Goal: Task Accomplishment & Management: Use online tool/utility

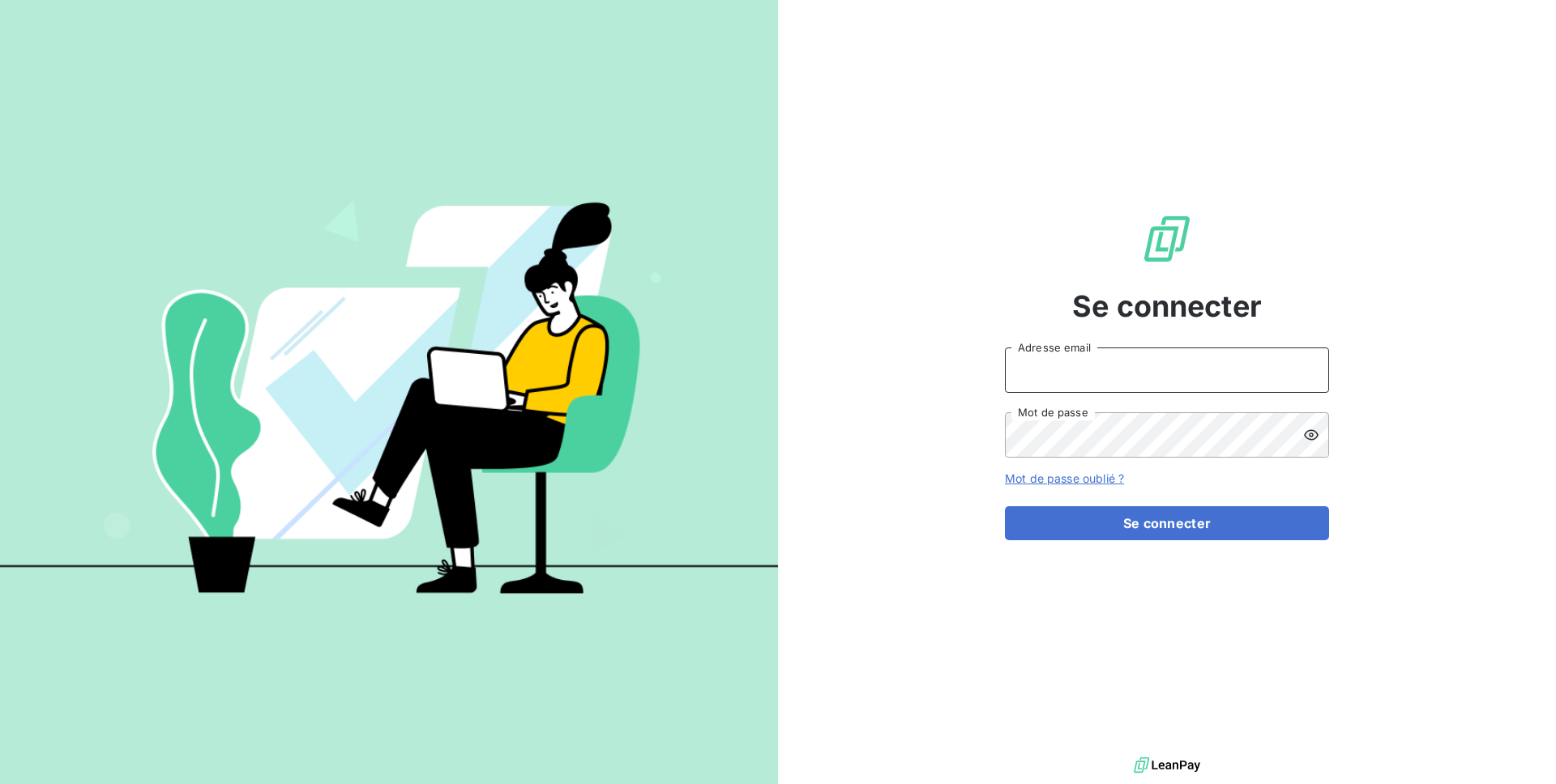
click at [1058, 369] on input "Adresse email" at bounding box center [1168, 371] width 324 height 45
type input "admin@deepidoo"
click at [1005, 507] on button "Se connecter" at bounding box center [1168, 524] width 324 height 34
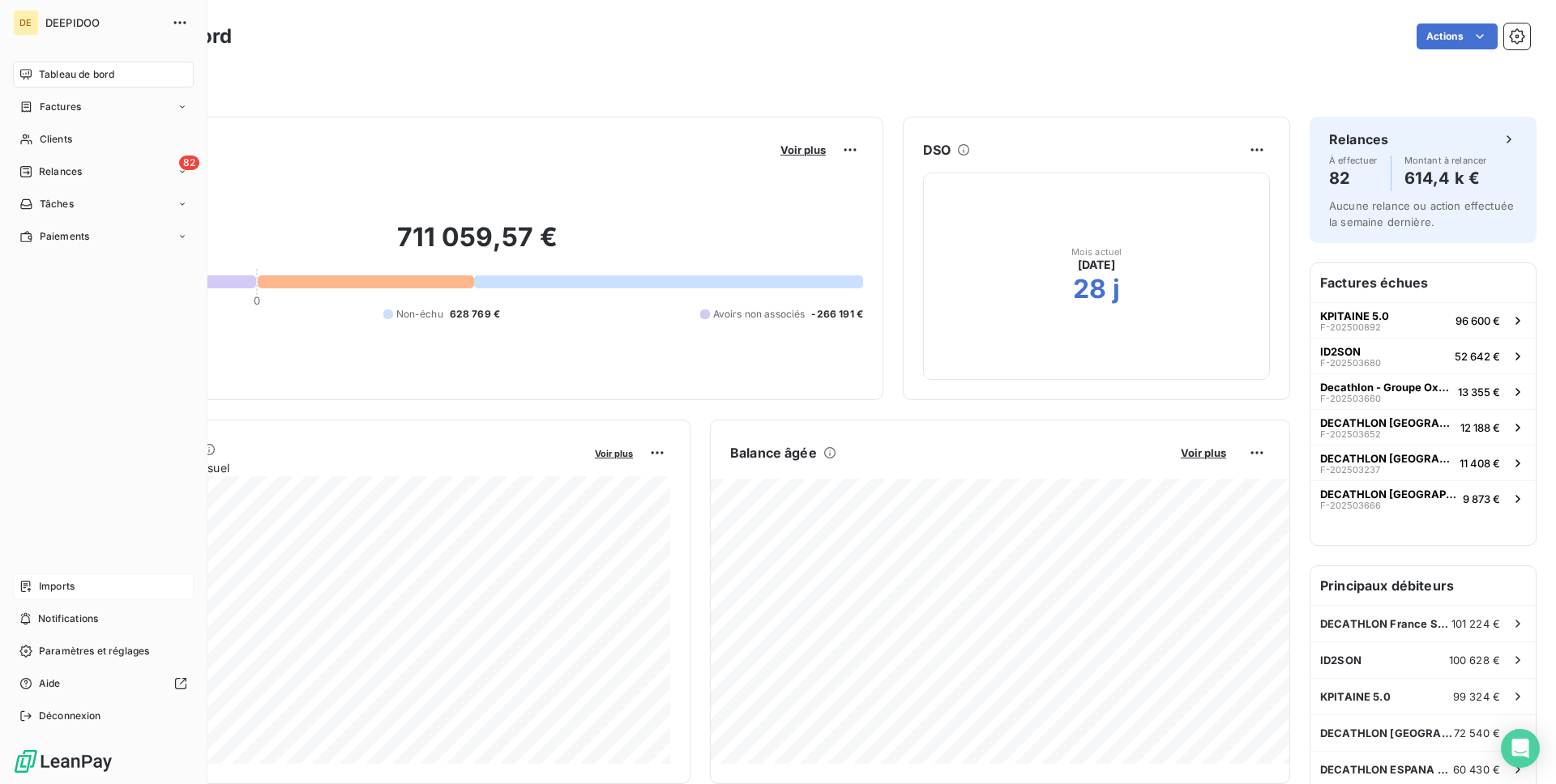
click at [42, 581] on span "Imports" at bounding box center [56, 586] width 35 height 14
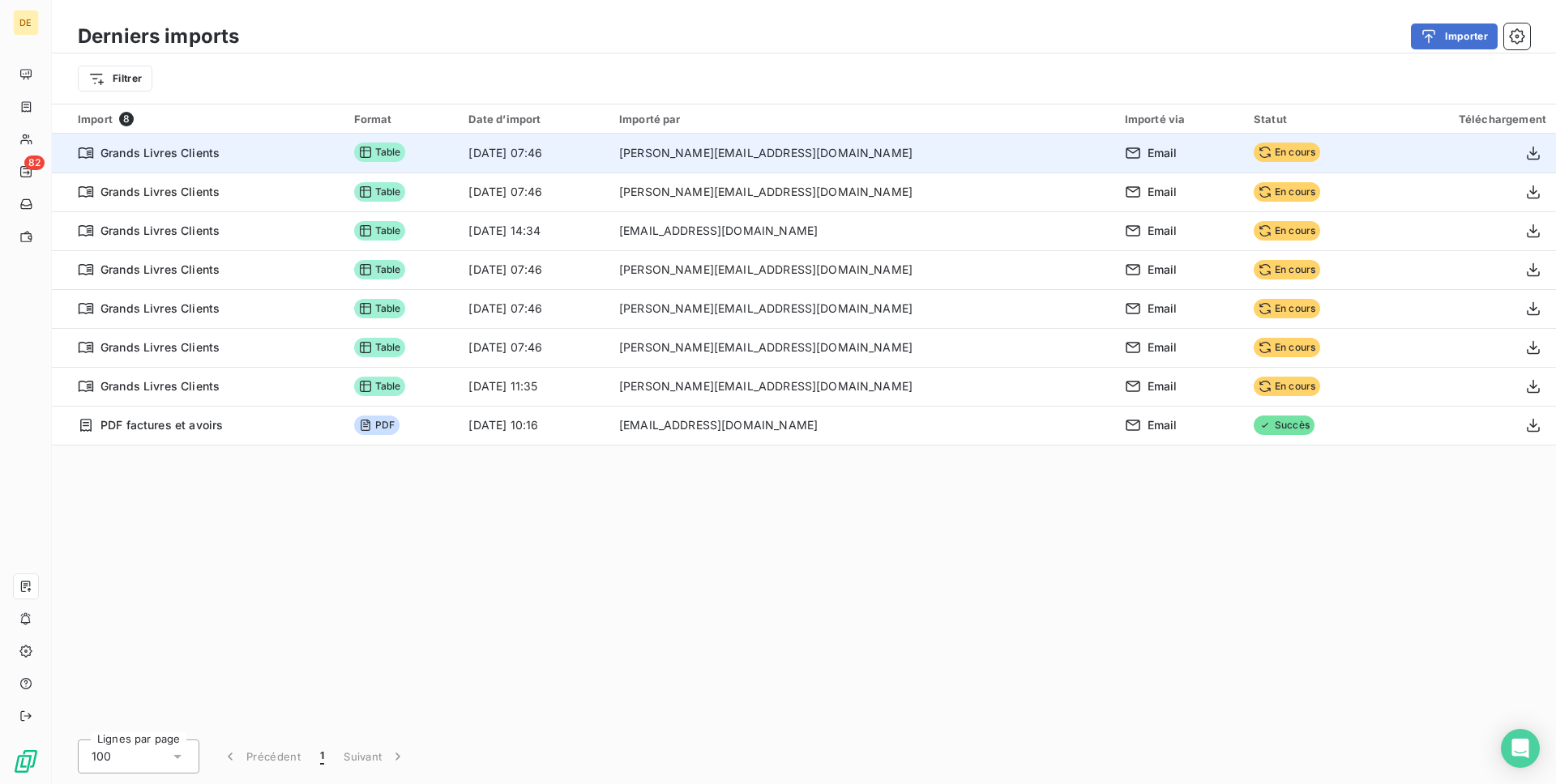
click at [804, 155] on td "[PERSON_NAME][EMAIL_ADDRESS][DOMAIN_NAME]" at bounding box center [862, 153] width 506 height 39
copy tr "[PERSON_NAME][EMAIL_ADDRESS][DOMAIN_NAME]"
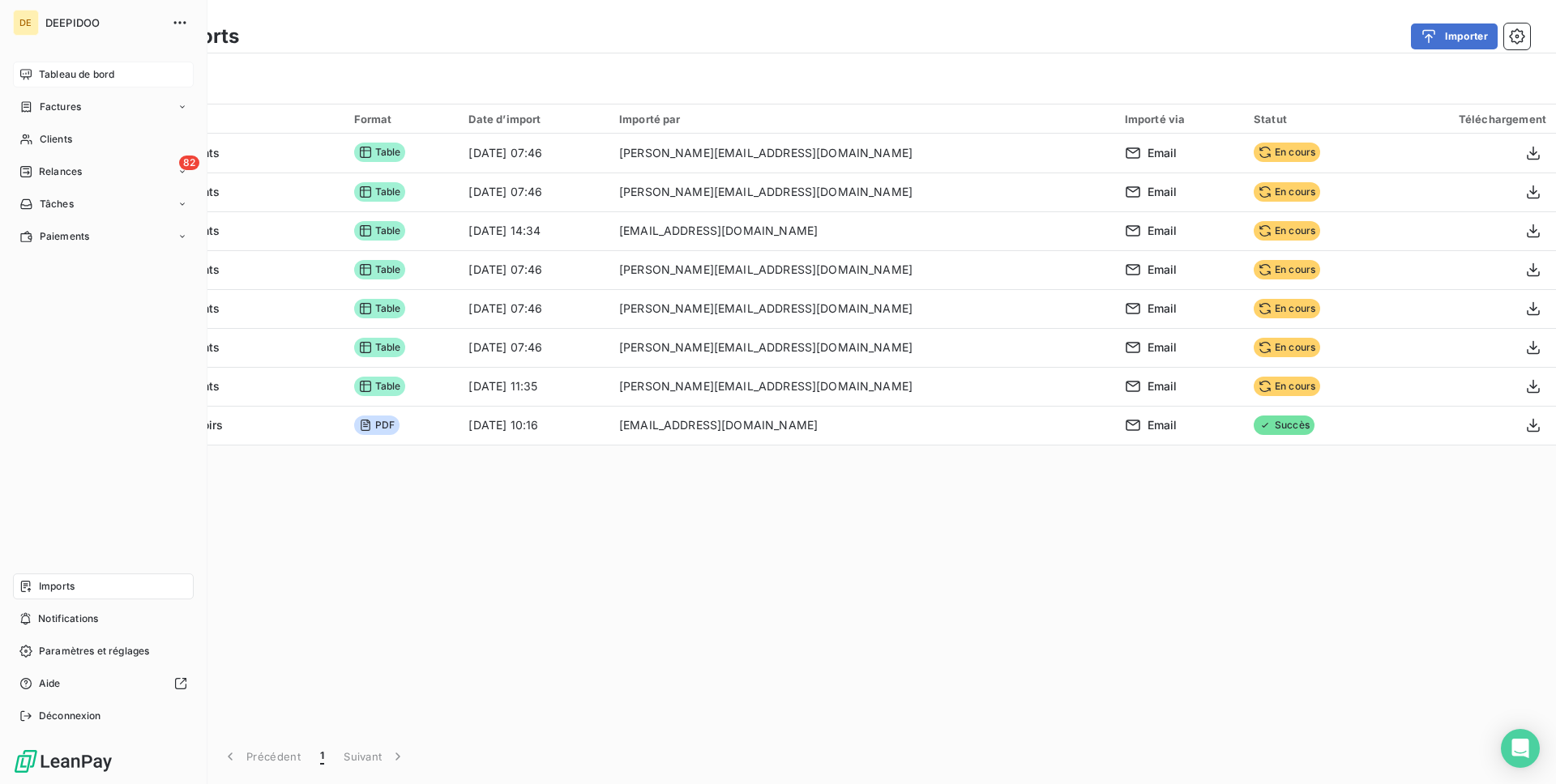
click at [66, 75] on span "Tableau de bord" at bounding box center [76, 74] width 76 height 14
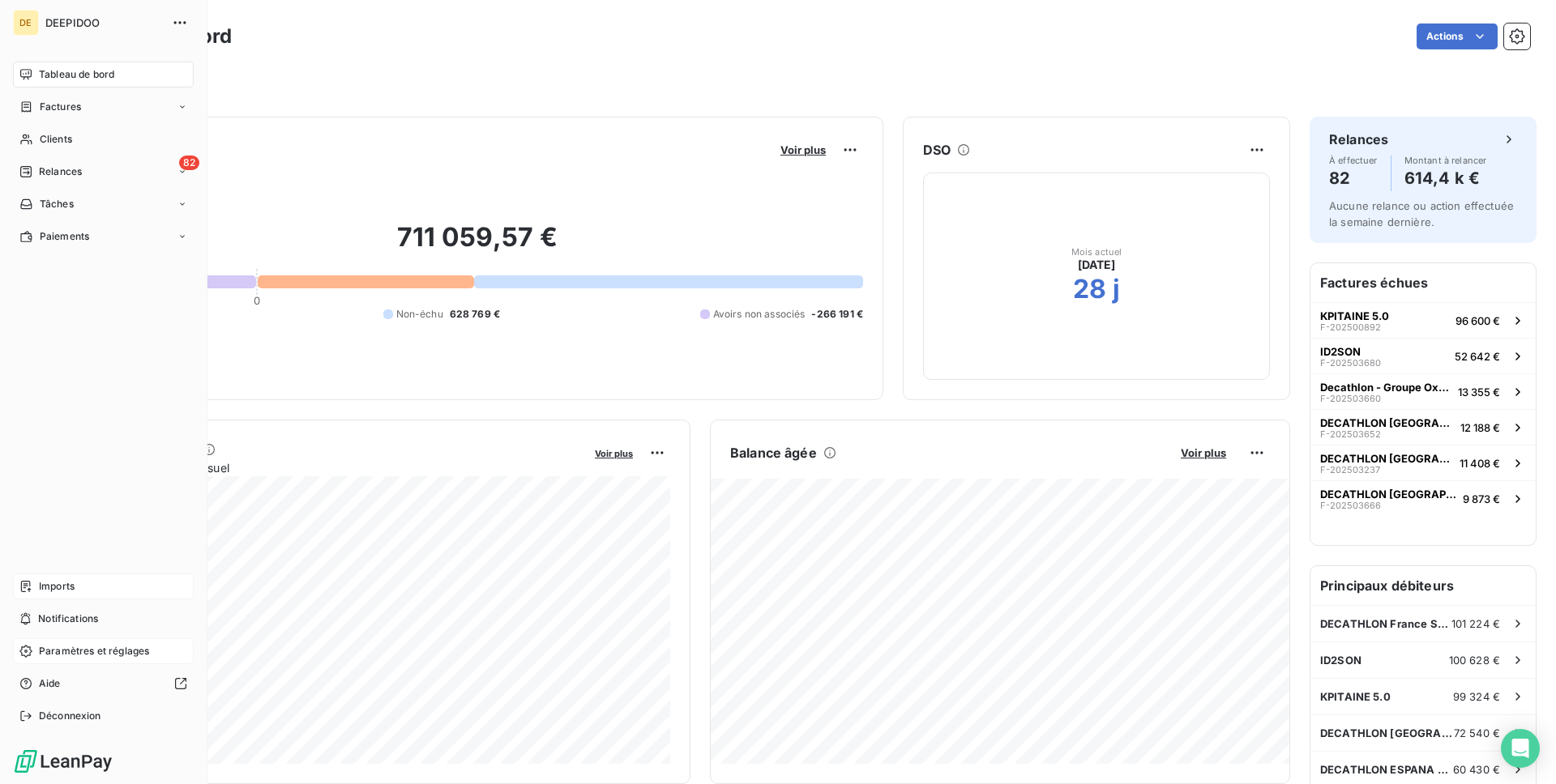
click at [83, 642] on div "Paramètres et réglages" at bounding box center [103, 651] width 181 height 26
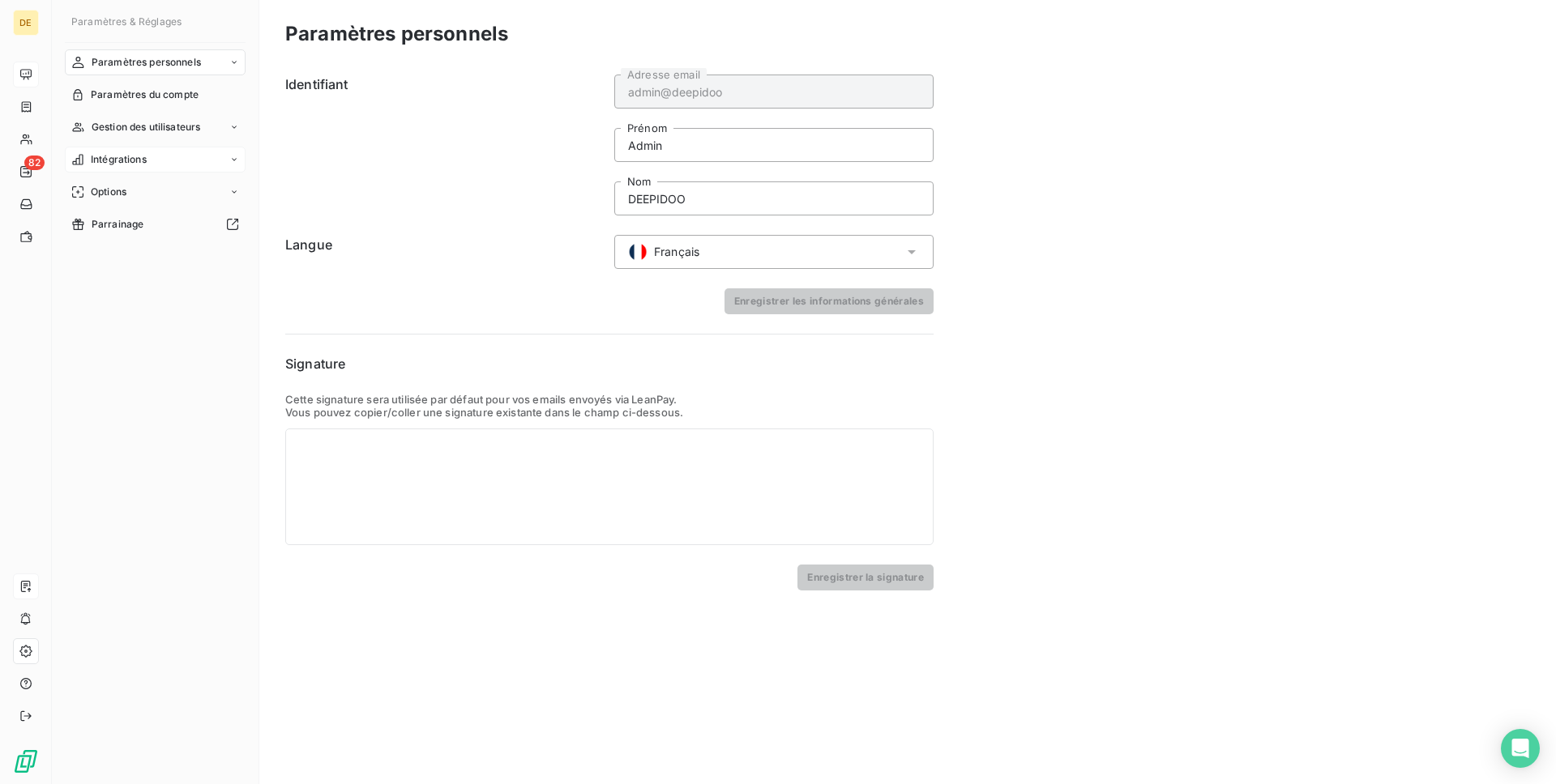
click at [145, 167] on div "Intégrations" at bounding box center [155, 160] width 181 height 26
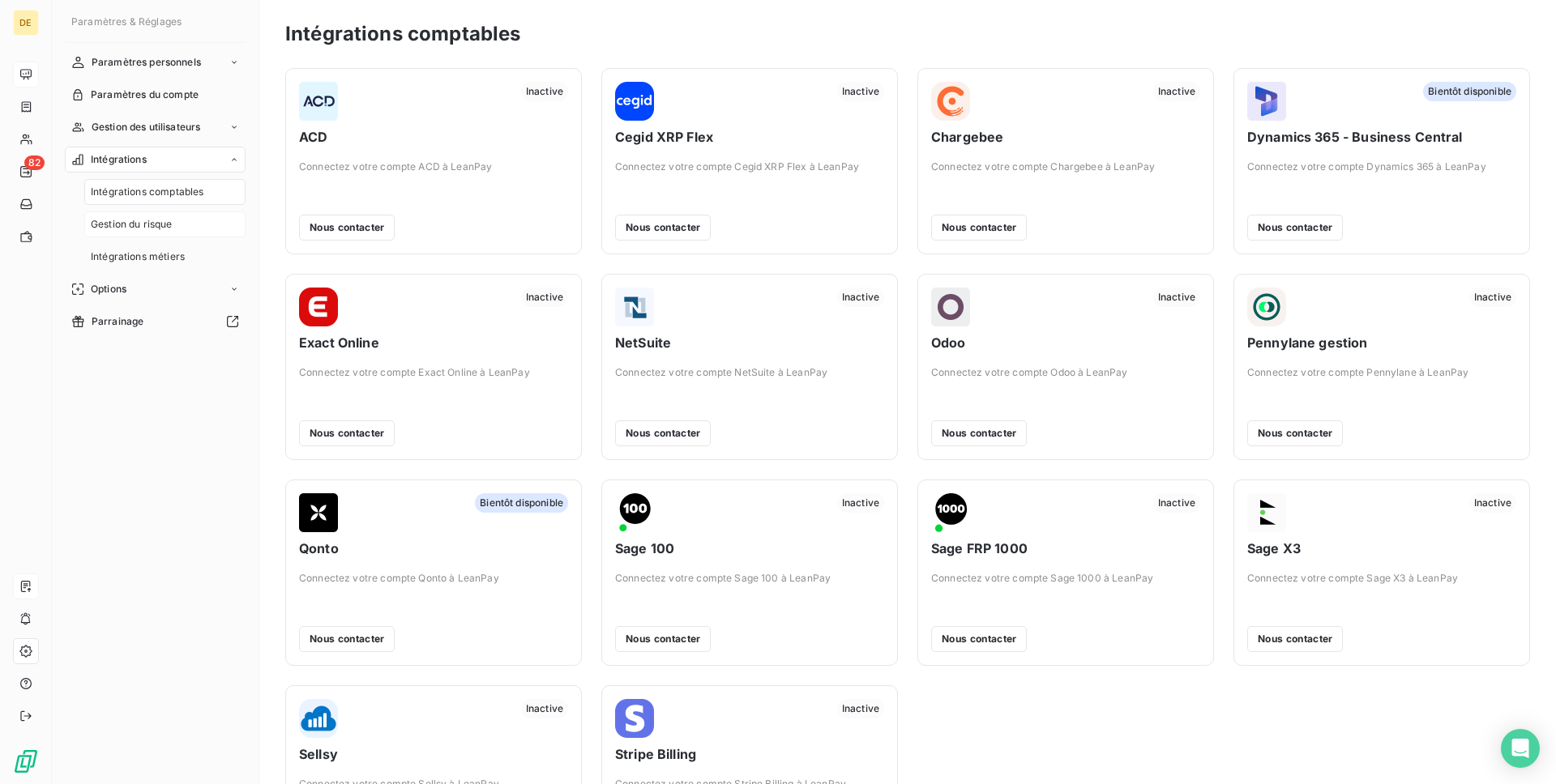
click at [145, 231] on span "Gestion du risque" at bounding box center [131, 224] width 82 height 14
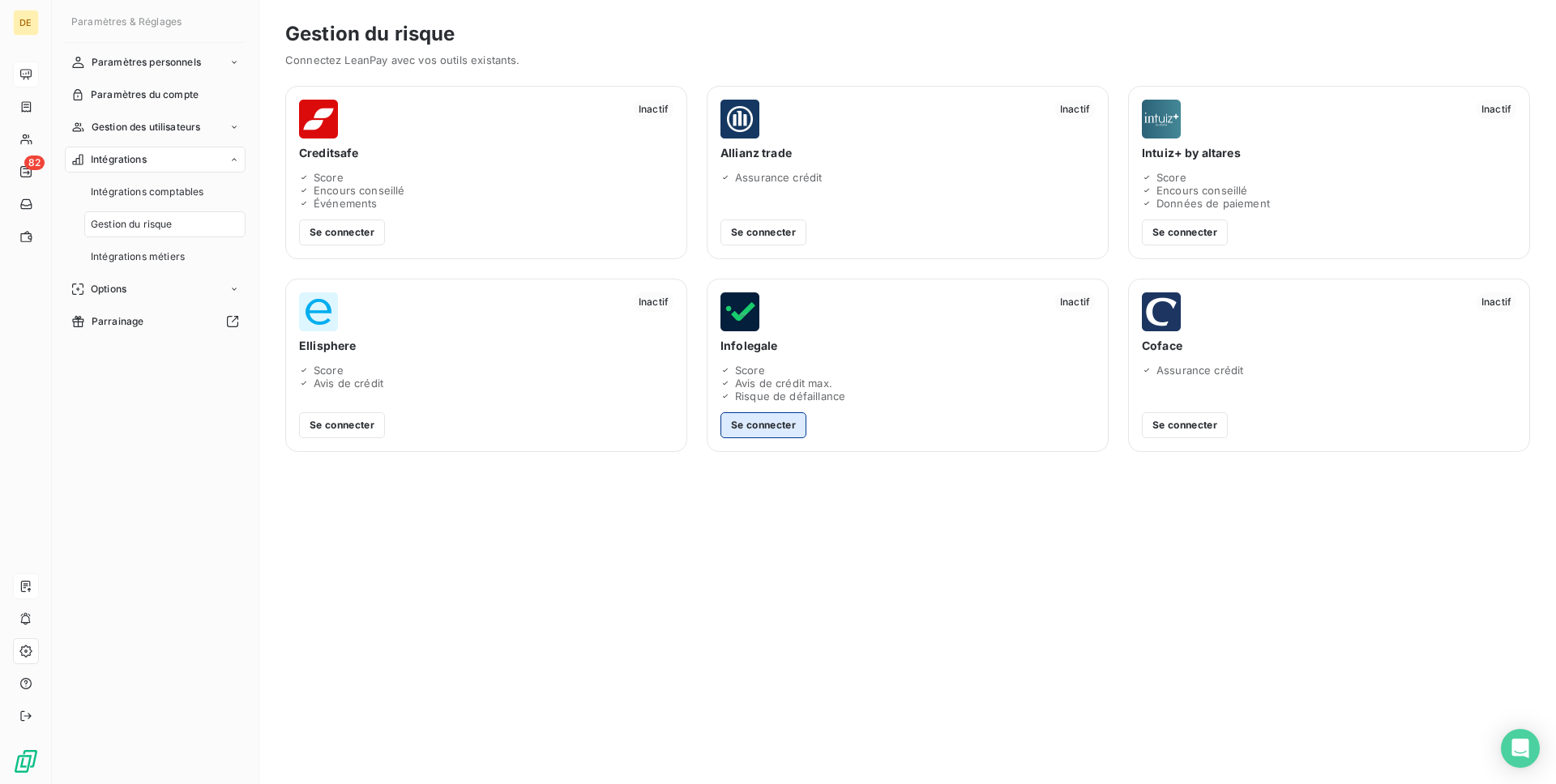
click at [782, 414] on button "Se connecter" at bounding box center [763, 425] width 86 height 26
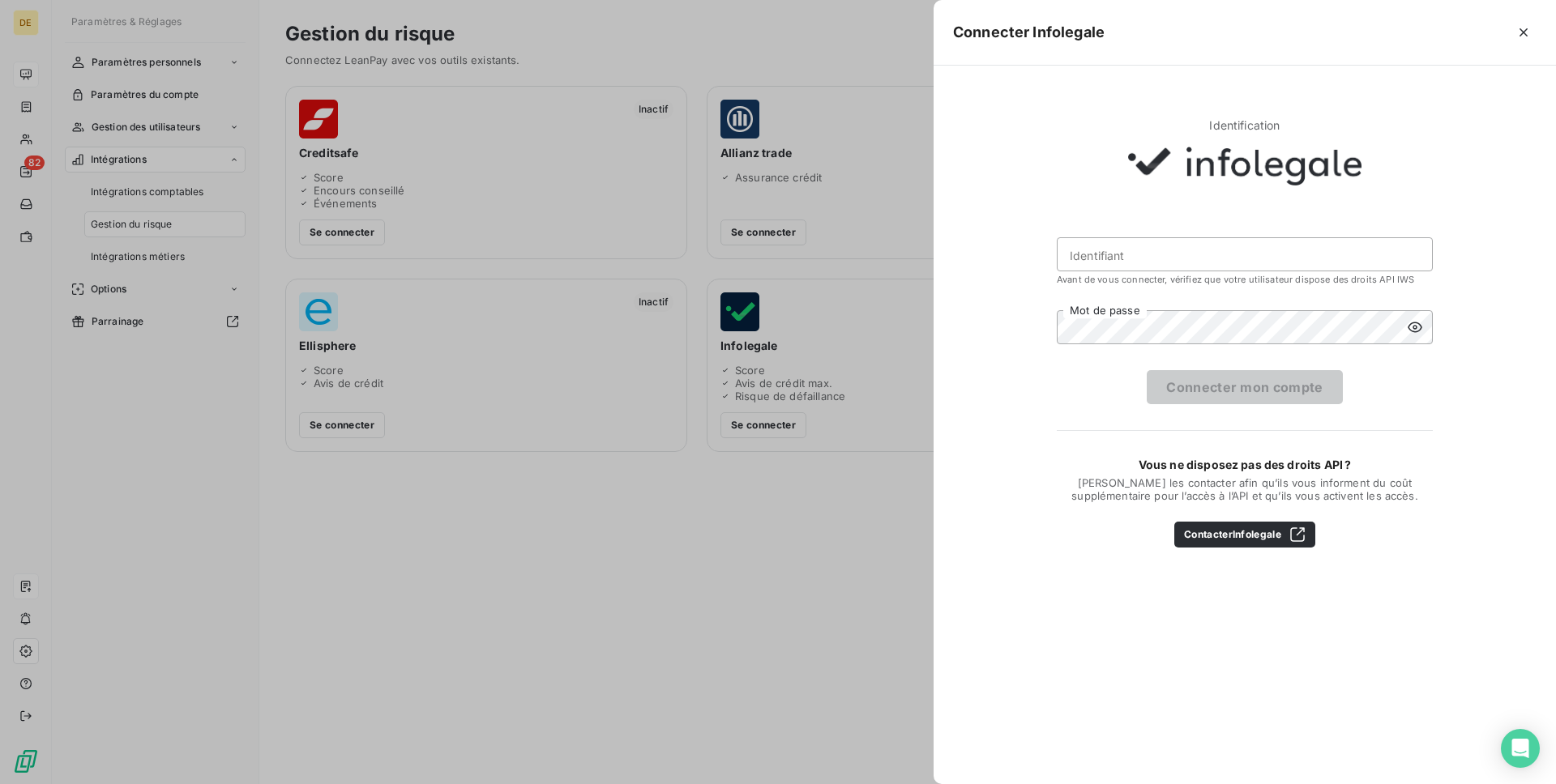
click at [1174, 478] on span "[PERSON_NAME] les contacter afin qu’ils vous informent du coût supplémentaire p…" at bounding box center [1244, 489] width 376 height 26
click at [1141, 502] on span "[PERSON_NAME] les contacter afin qu’ils vous informent du coût supplémentaire p…" at bounding box center [1244, 489] width 376 height 26
click at [1216, 531] on button "Contacter Infolegale" at bounding box center [1245, 534] width 141 height 26
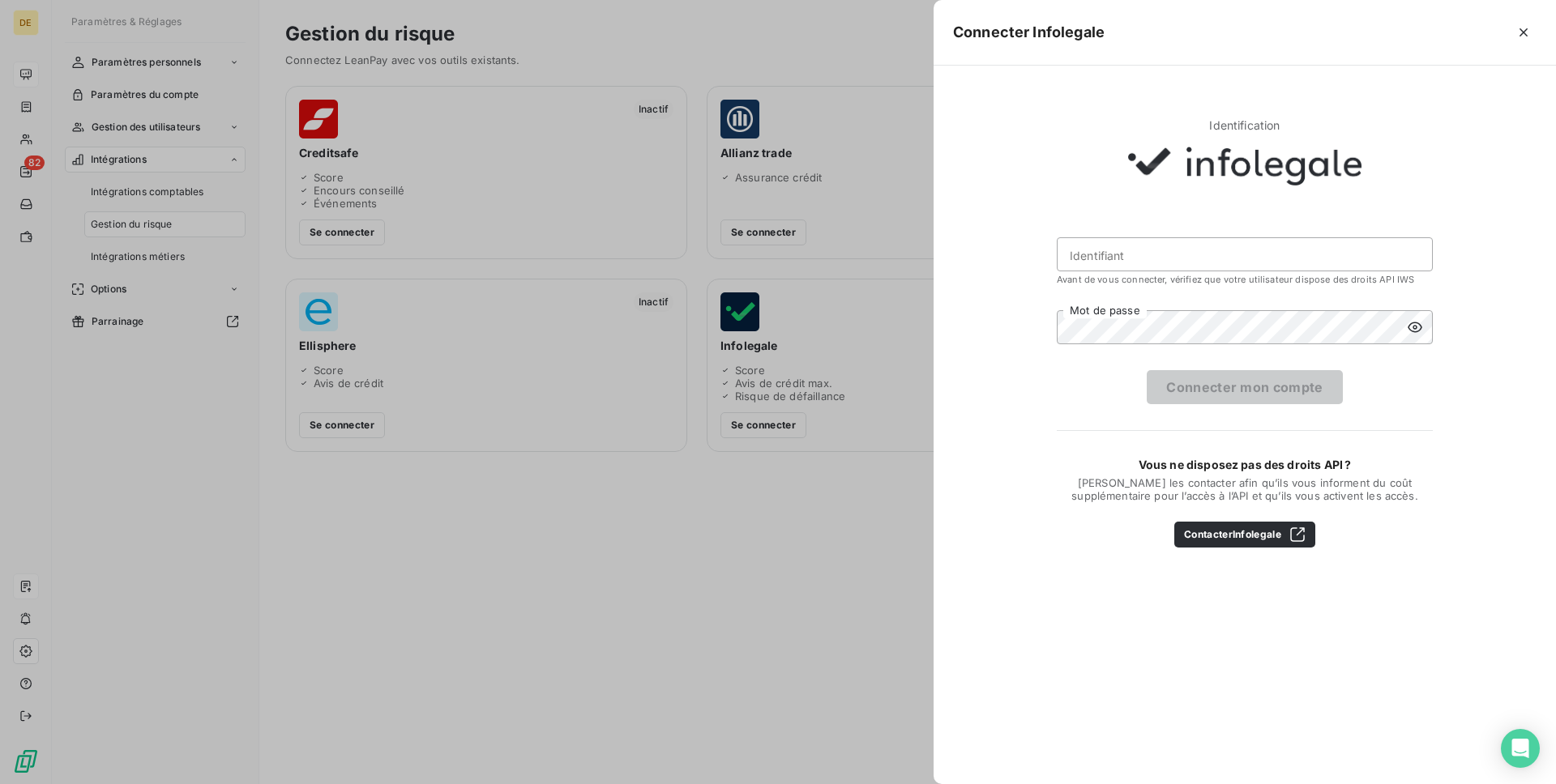
click at [175, 170] on div at bounding box center [778, 392] width 1556 height 784
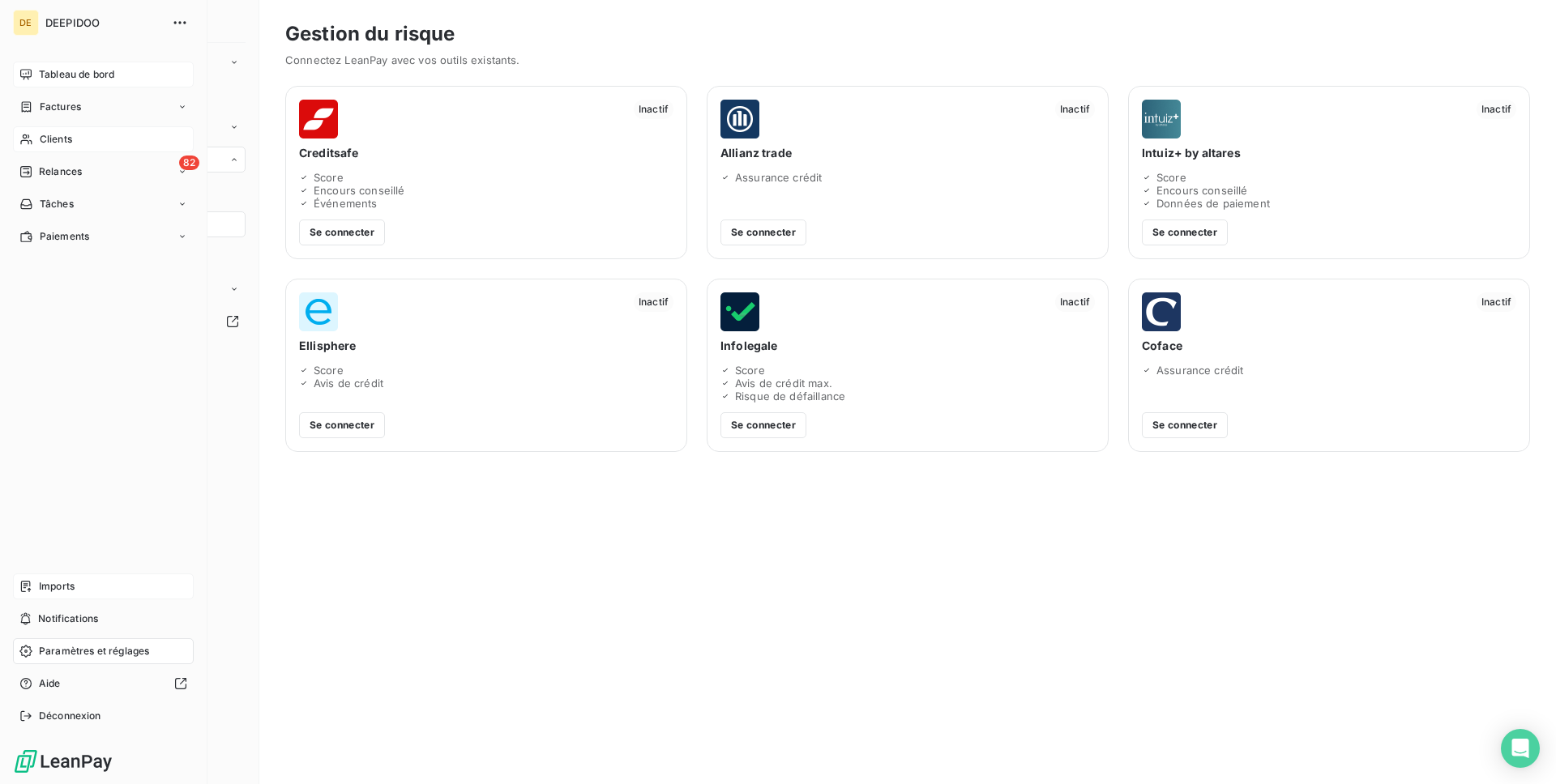
click at [37, 144] on div "Clients" at bounding box center [103, 139] width 181 height 26
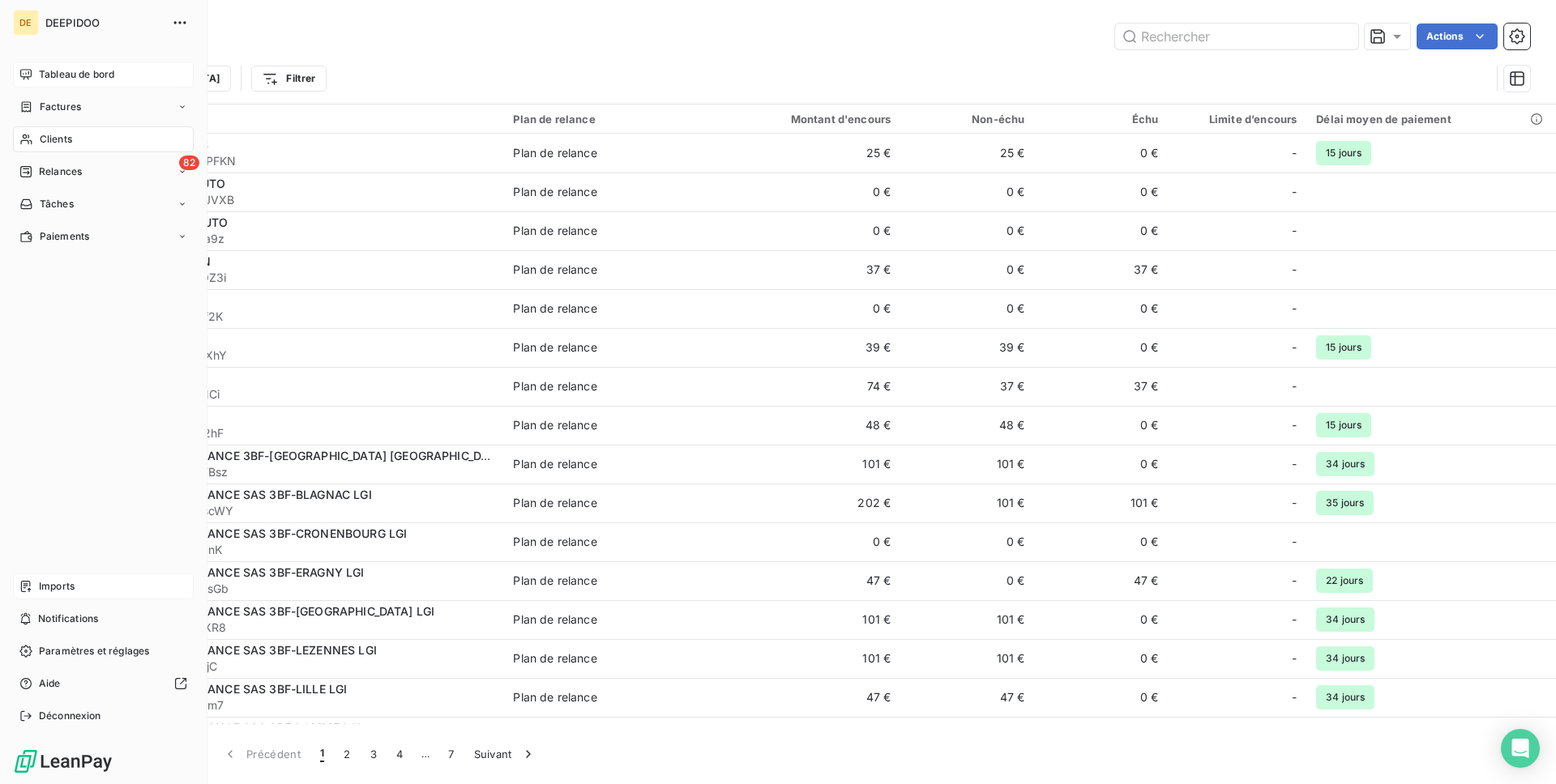
click at [71, 587] on span "Imports" at bounding box center [56, 586] width 35 height 14
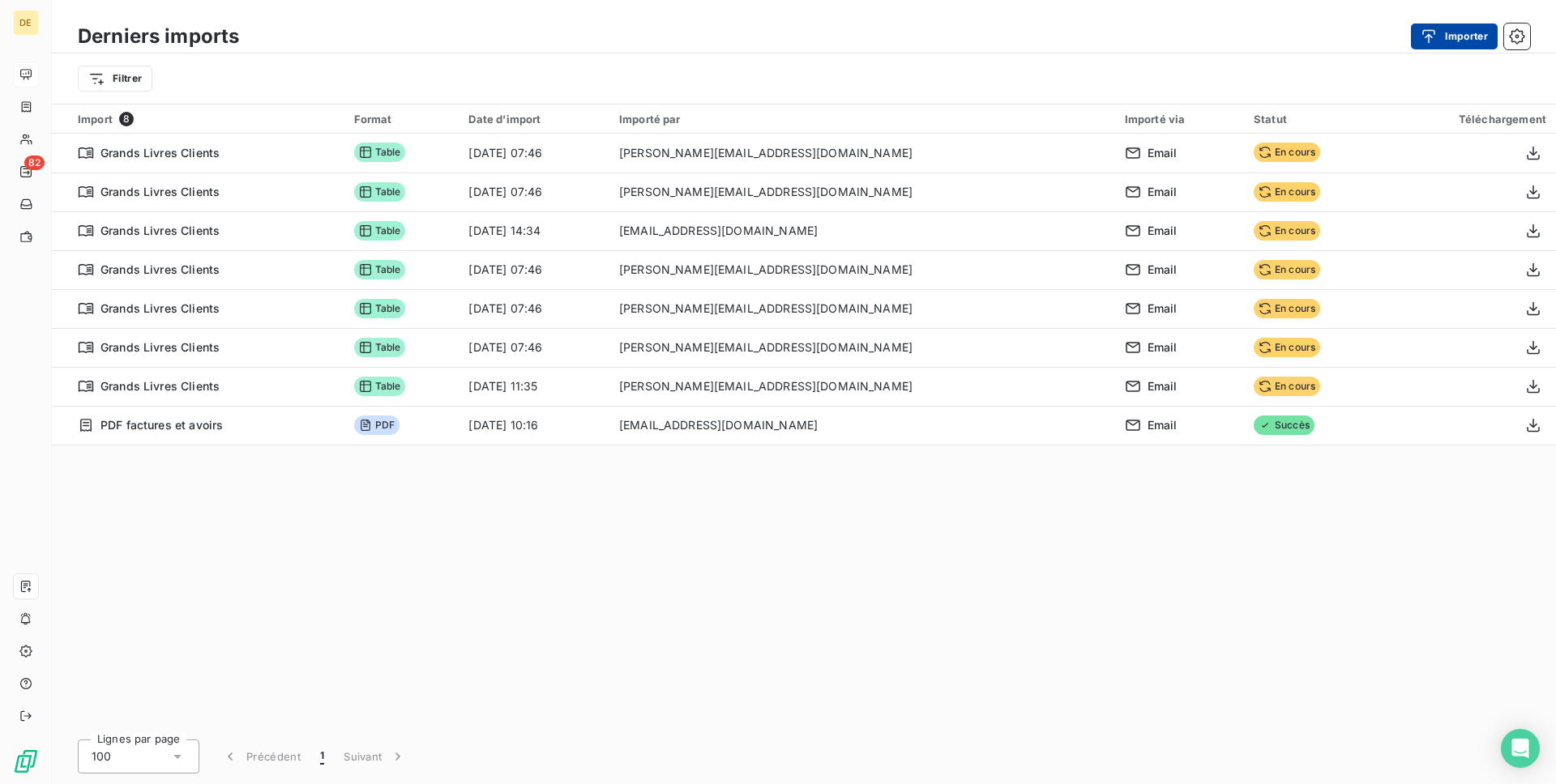
click at [1437, 29] on div "button" at bounding box center [1432, 36] width 24 height 16
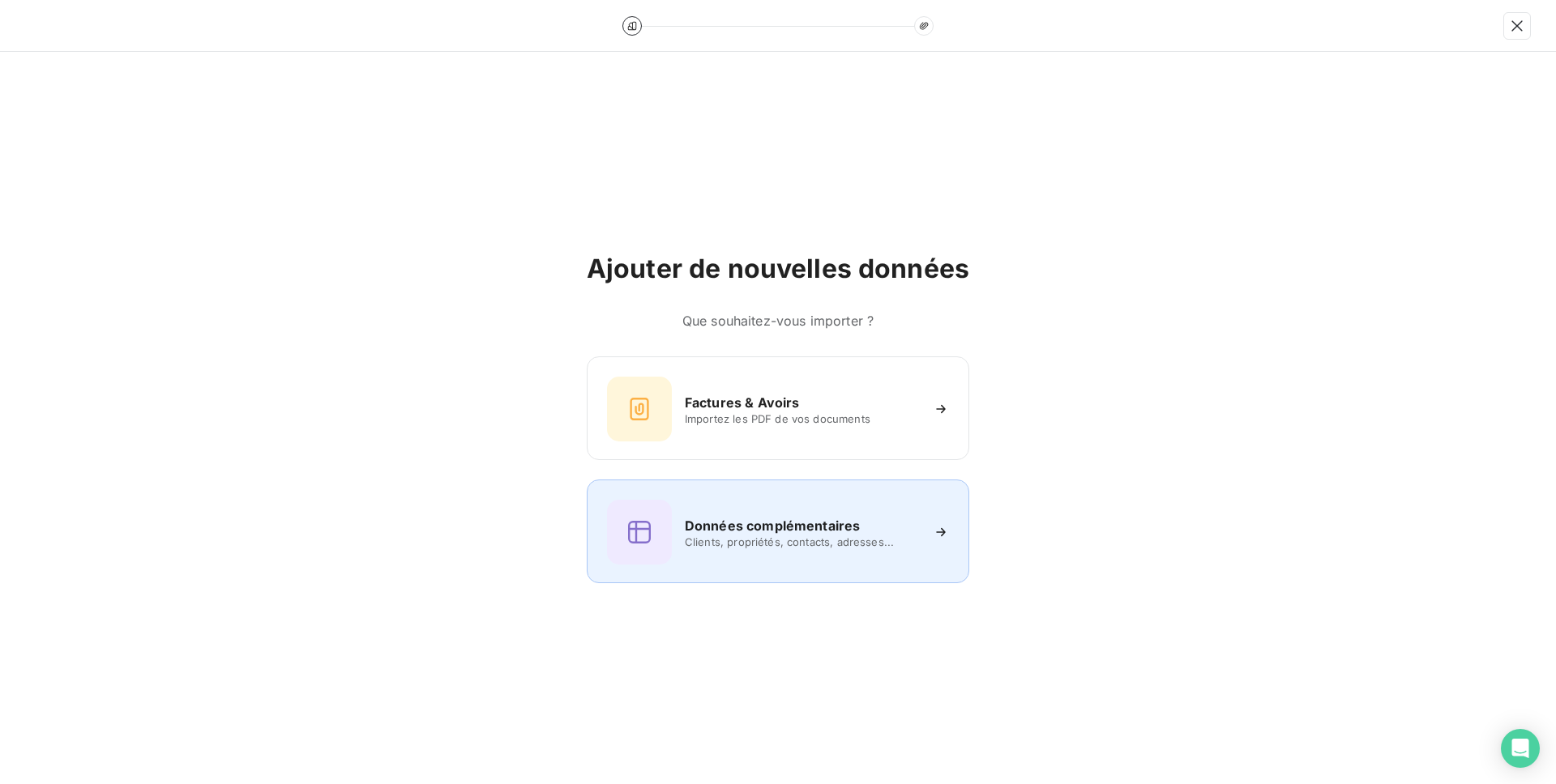
click at [633, 498] on div "Données complémentaires Clients, propriétés, contacts, adresses..." at bounding box center [778, 531] width 382 height 103
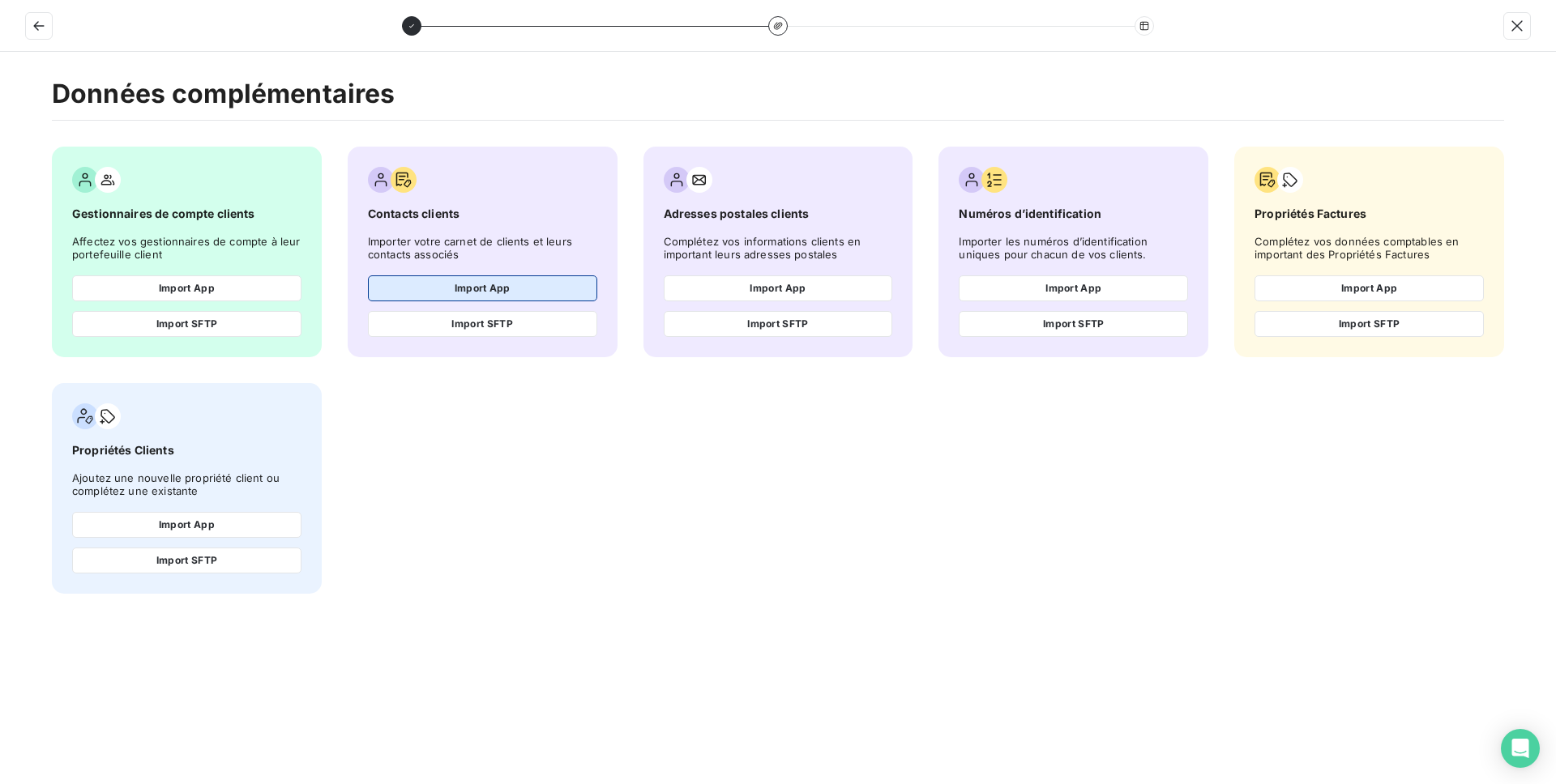
click at [488, 284] on button "Import App" at bounding box center [483, 288] width 229 height 26
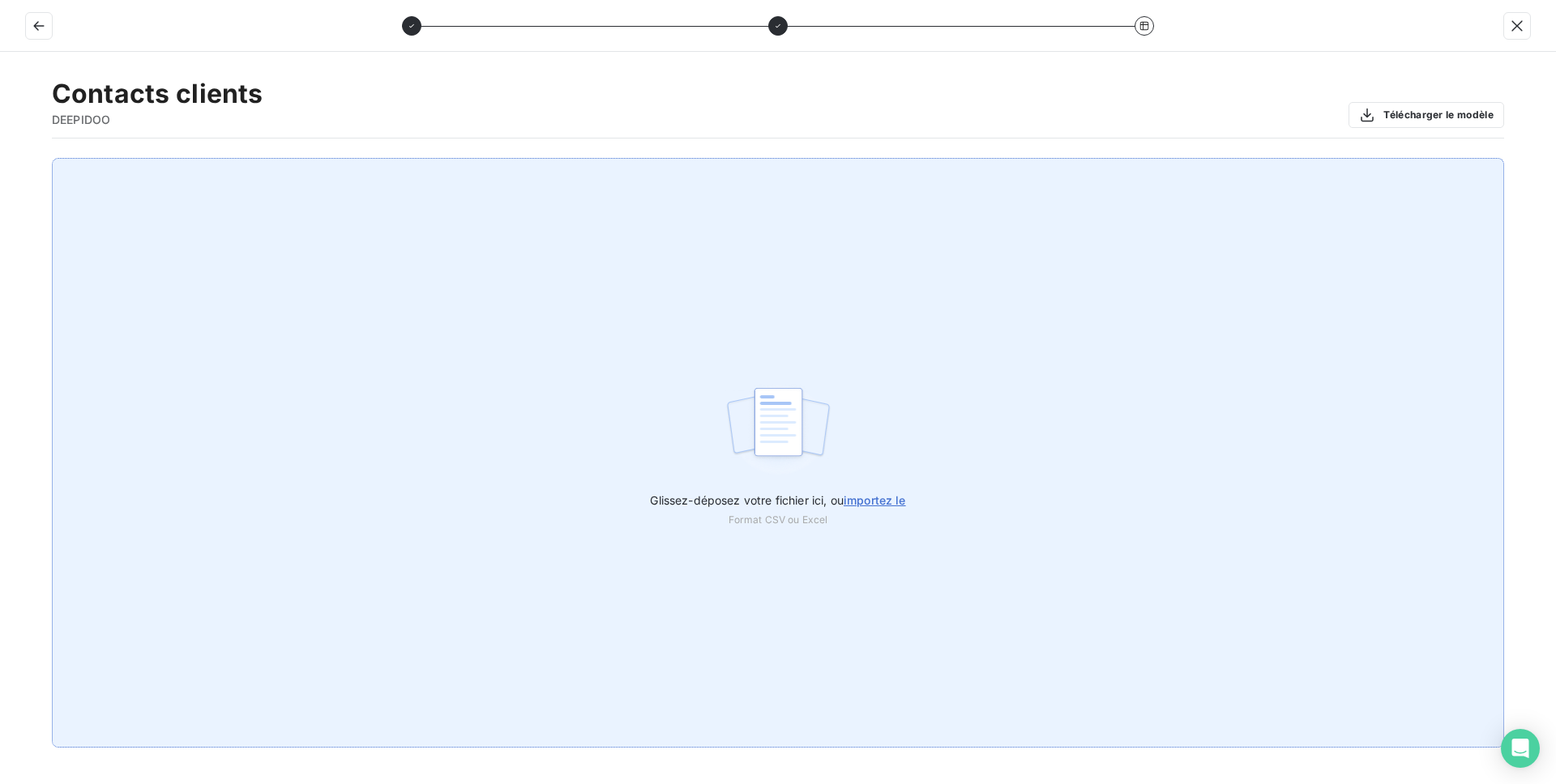
click at [578, 278] on div "Glissez-déposez votre fichier ici, ou importez le Format CSV ou Excel" at bounding box center [778, 453] width 1453 height 590
click at [900, 335] on div "Glissez-déposez votre fichier ici, ou importez le Format CSV ou Excel" at bounding box center [778, 453] width 1453 height 590
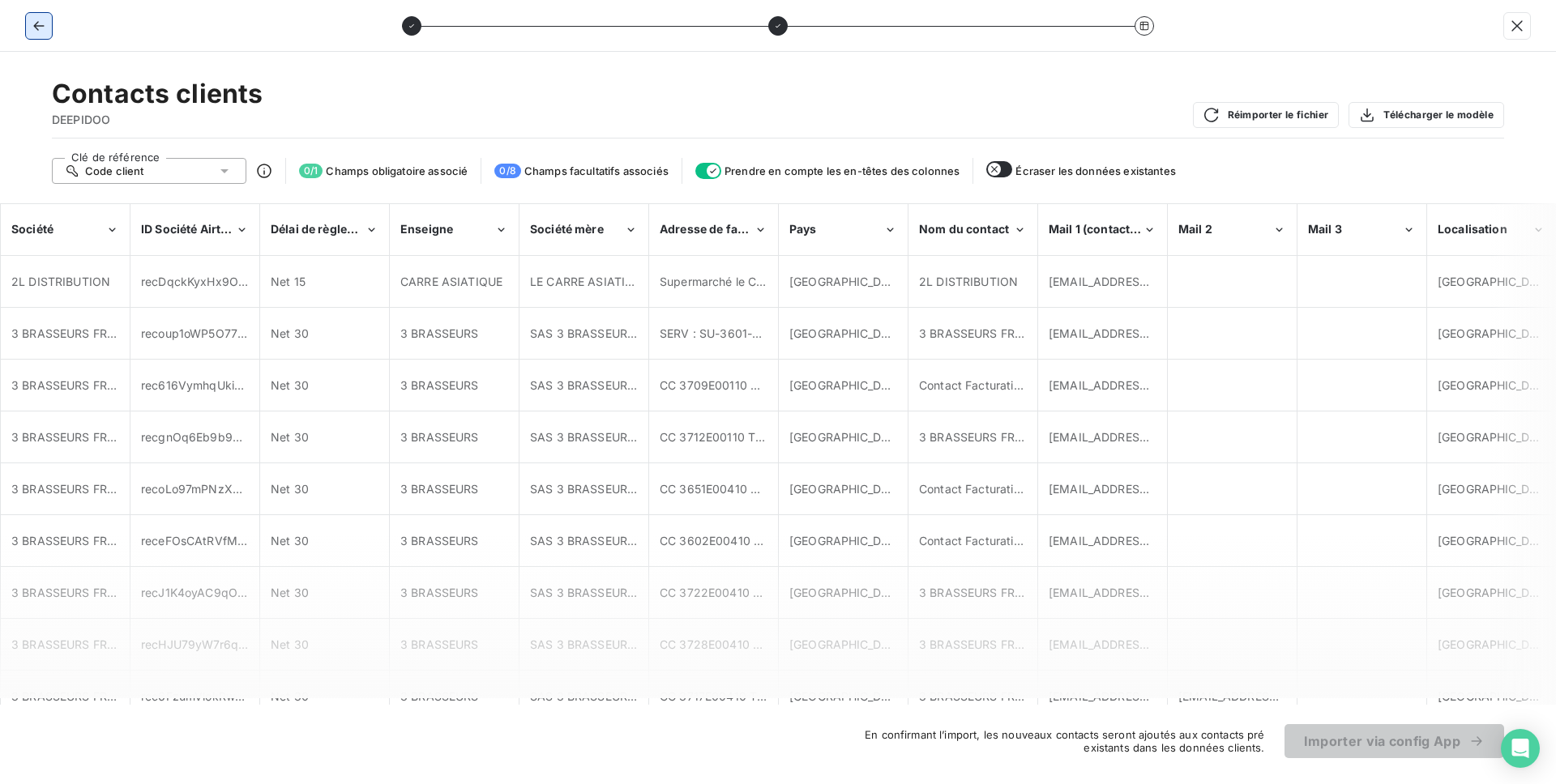
click at [45, 23] on icon "button" at bounding box center [39, 25] width 16 height 16
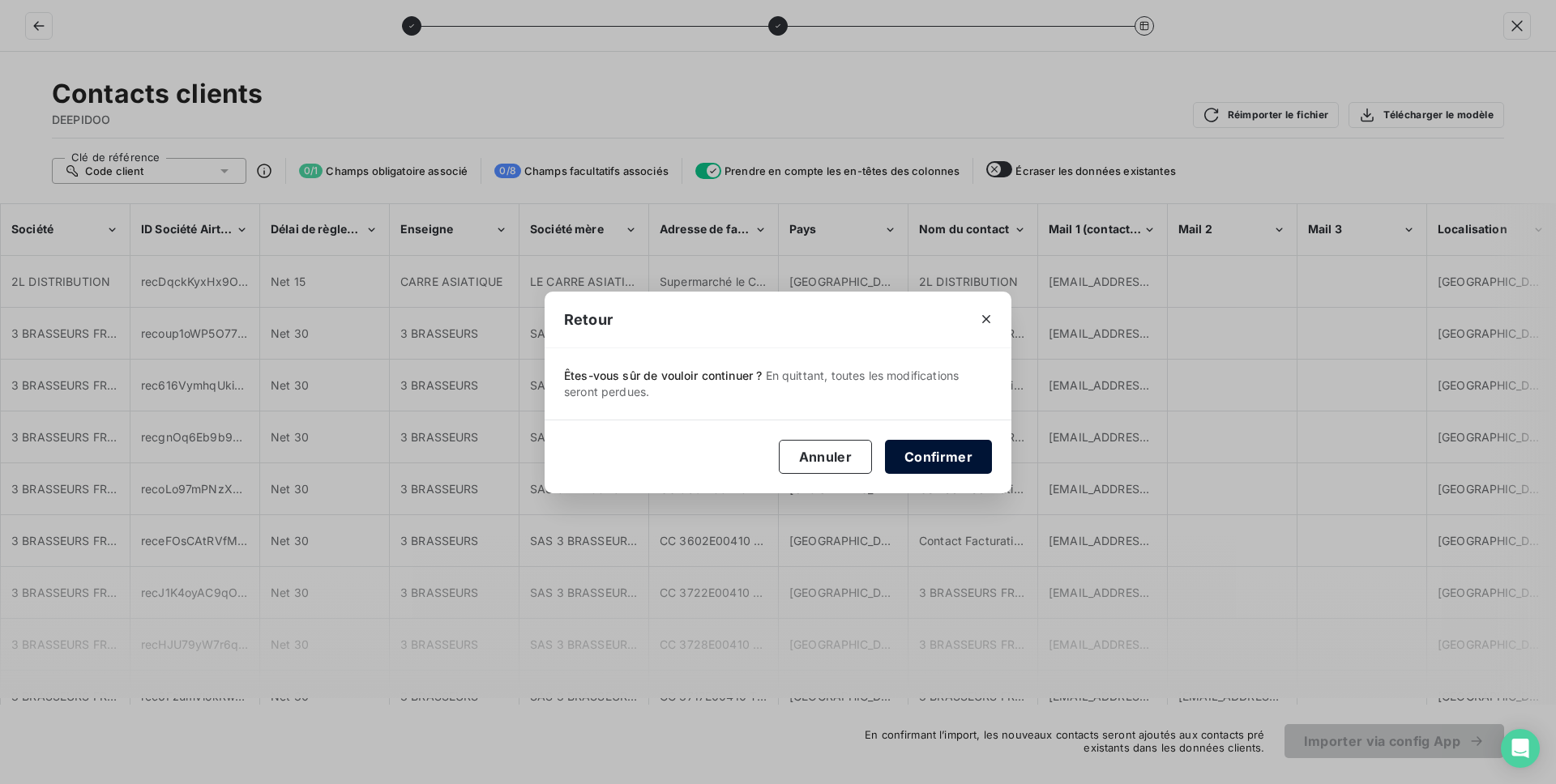
click at [947, 467] on button "Confirmer" at bounding box center [938, 457] width 107 height 34
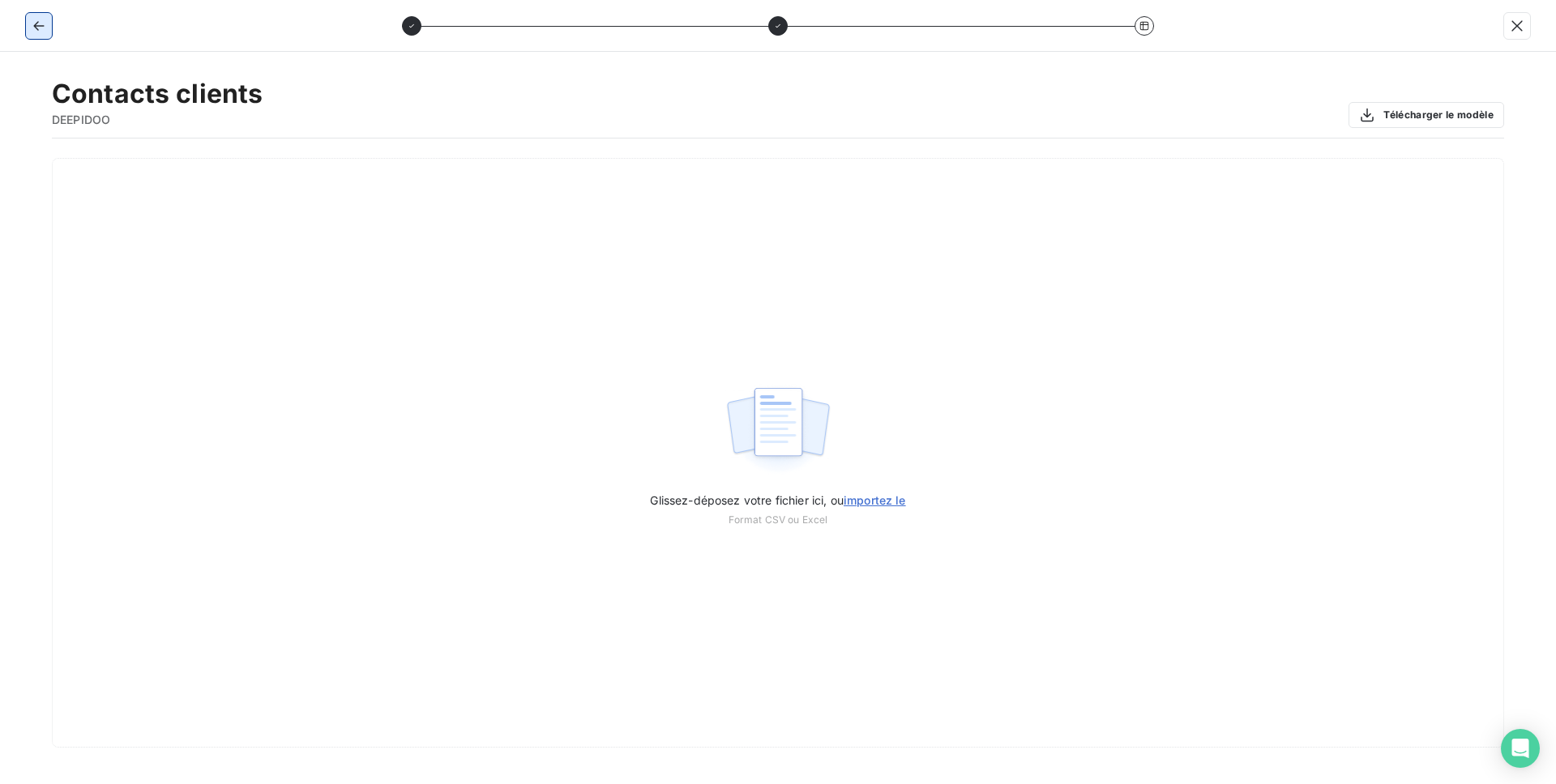
click at [37, 29] on icon "button" at bounding box center [39, 26] width 11 height 10
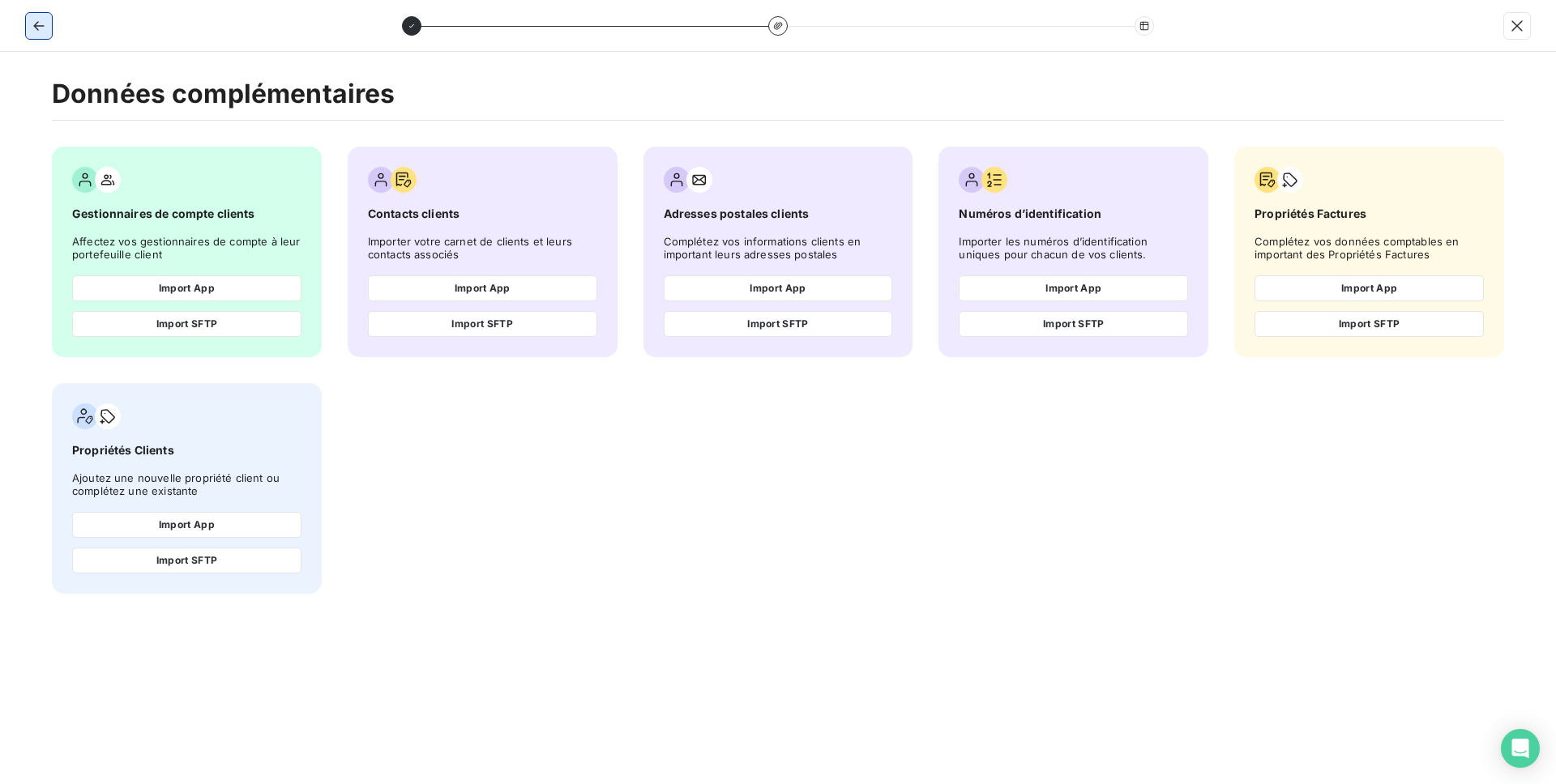
click at [46, 26] on icon "button" at bounding box center [39, 25] width 16 height 16
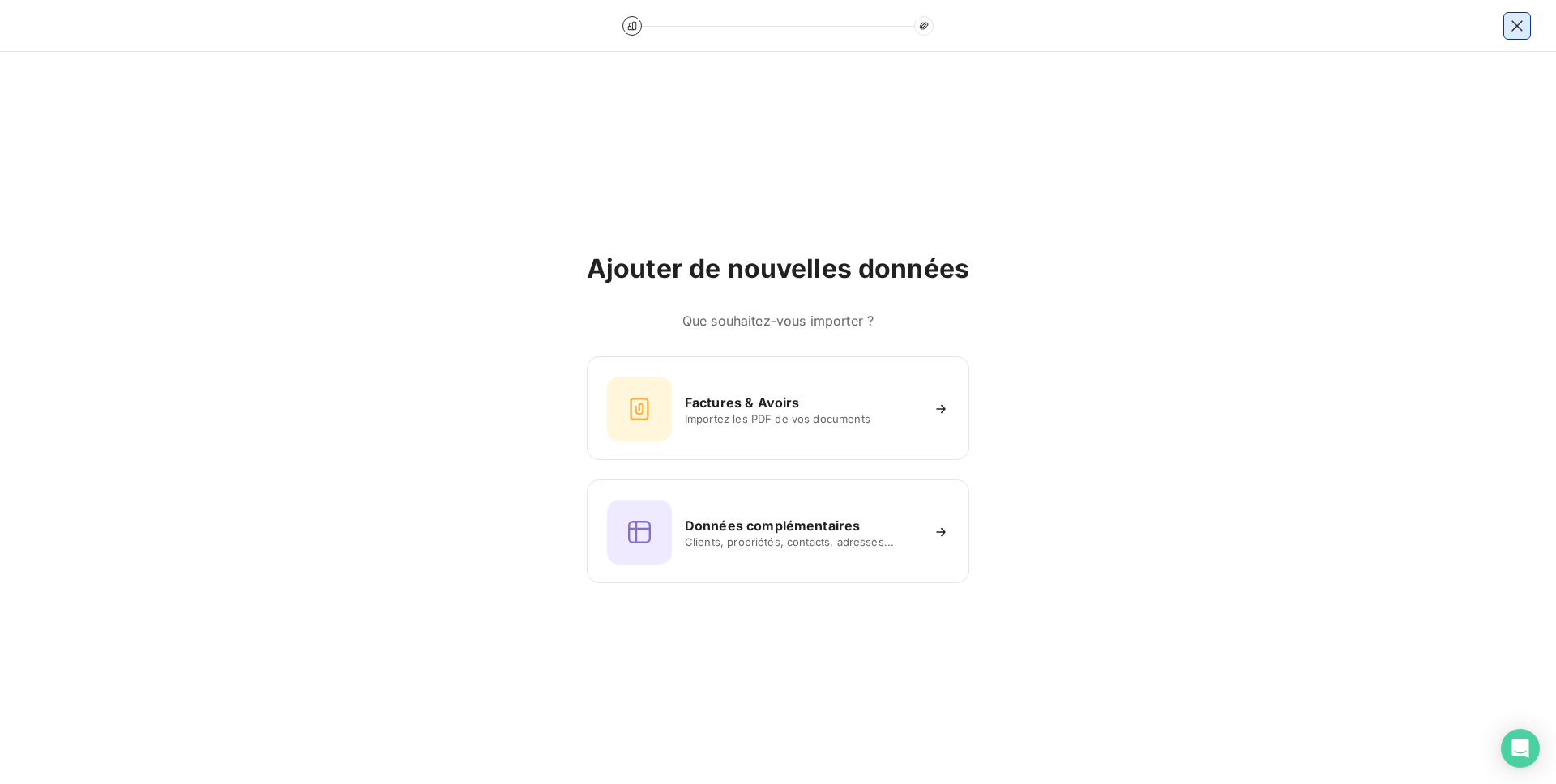
click at [1514, 22] on icon "button" at bounding box center [1516, 25] width 11 height 11
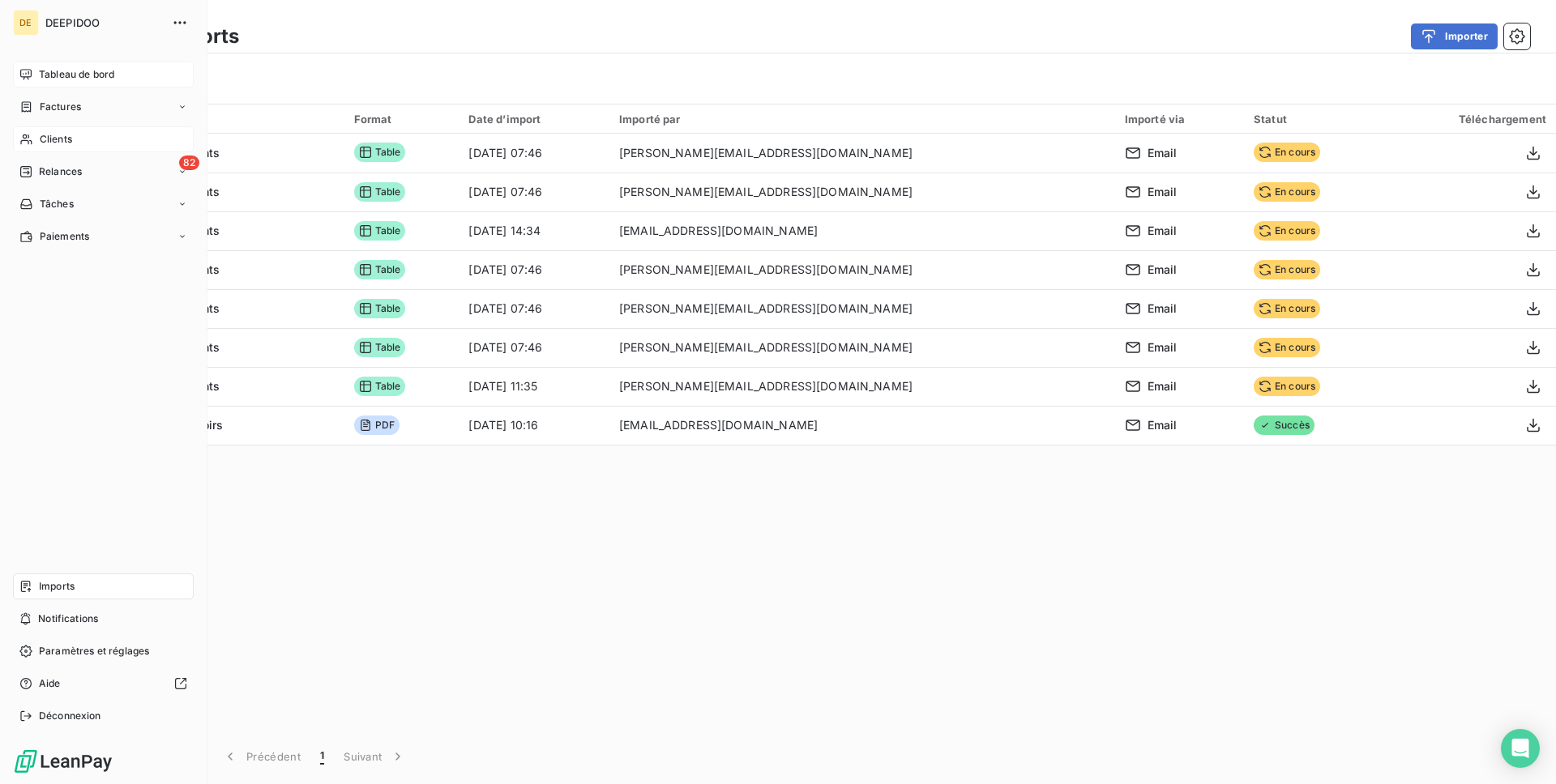
click at [54, 126] on div "Clients" at bounding box center [103, 139] width 181 height 26
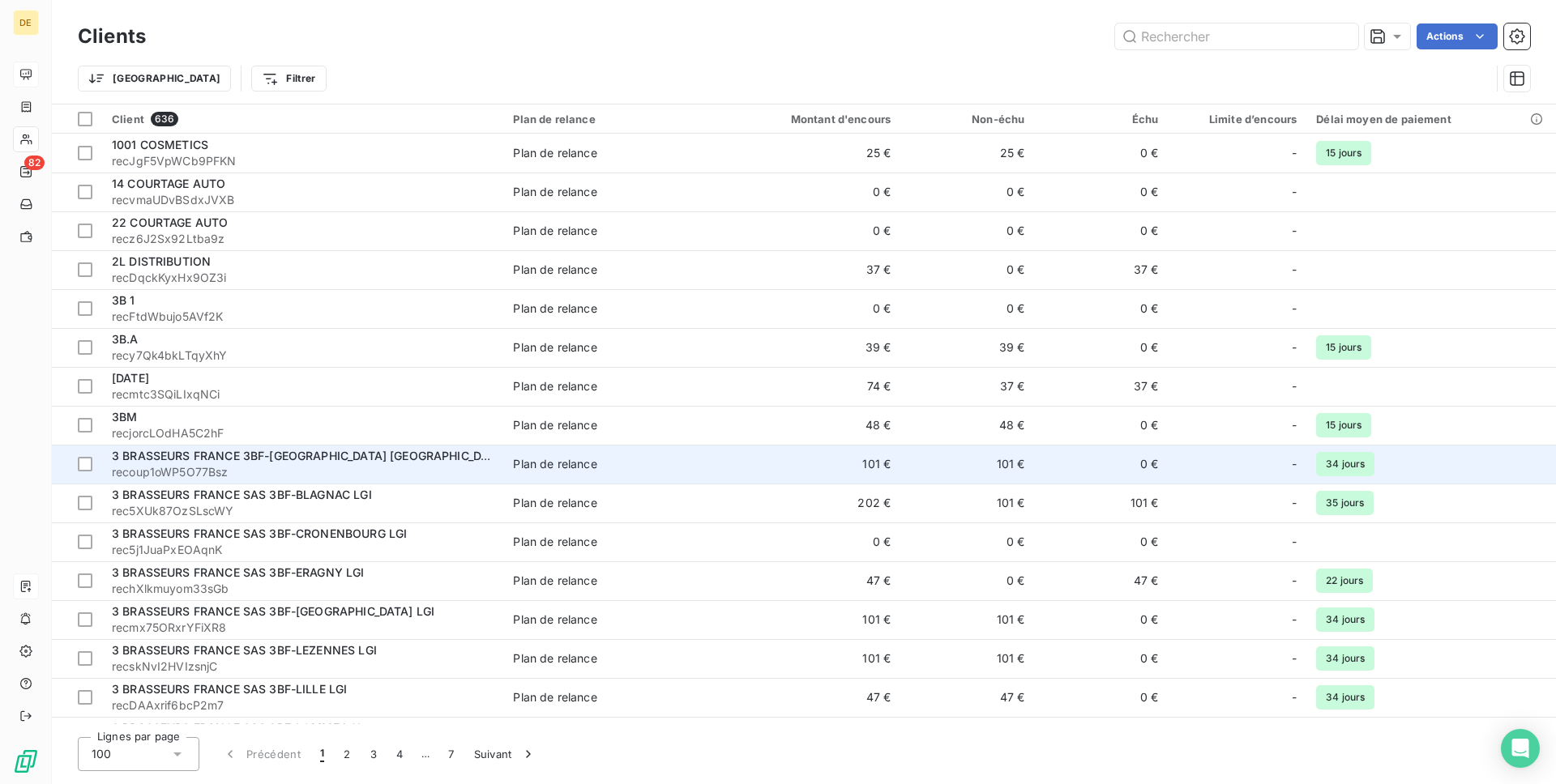
click at [206, 458] on span "3 BRASSEURS FRANCE 3BF-[GEOGRAPHIC_DATA] [GEOGRAPHIC_DATA] LGI" at bounding box center [320, 455] width 417 height 13
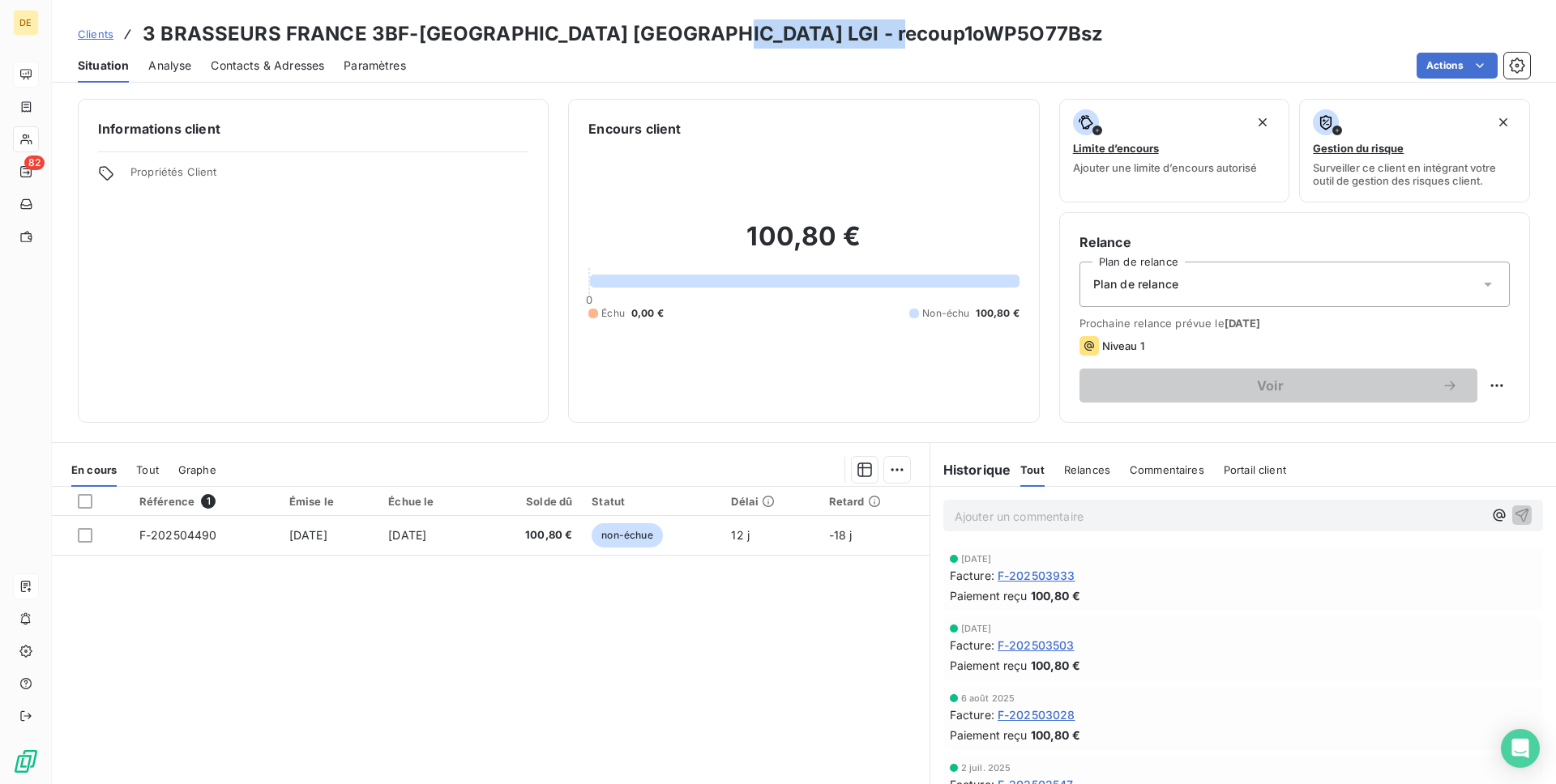
drag, startPoint x: 906, startPoint y: 29, endPoint x: 700, endPoint y: 34, distance: 206.1
click at [700, 34] on div "Clients 3 BRASSEURS FRANCE 3BF-[GEOGRAPHIC_DATA] [GEOGRAPHIC_DATA] LGI - recoup…" at bounding box center [804, 34] width 1505 height 29
copy h3 "recoup1oWP5O77Bsz"
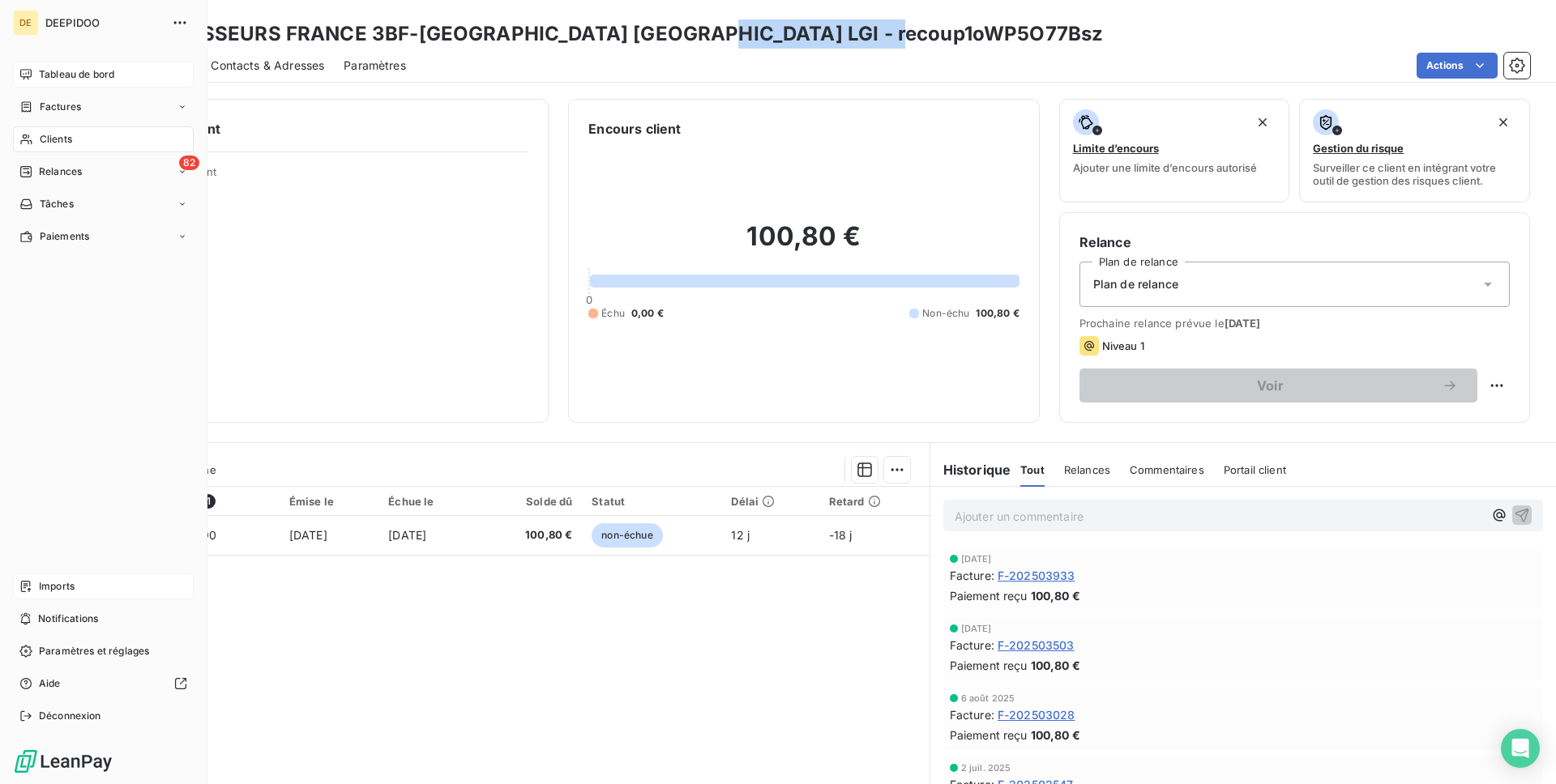
click at [150, 579] on div "Imports" at bounding box center [103, 587] width 181 height 26
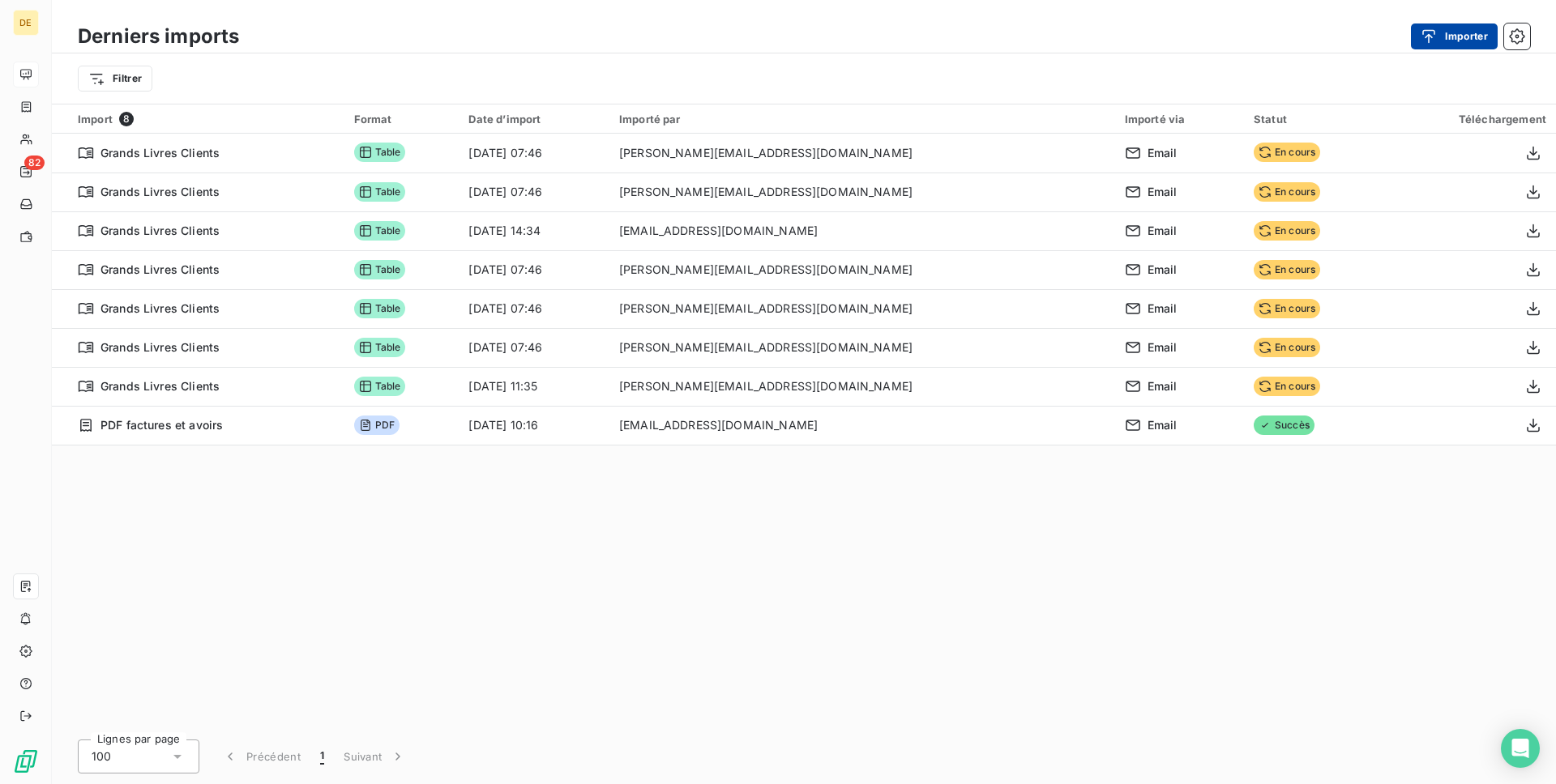
click at [1449, 43] on button "Importer" at bounding box center [1454, 36] width 87 height 26
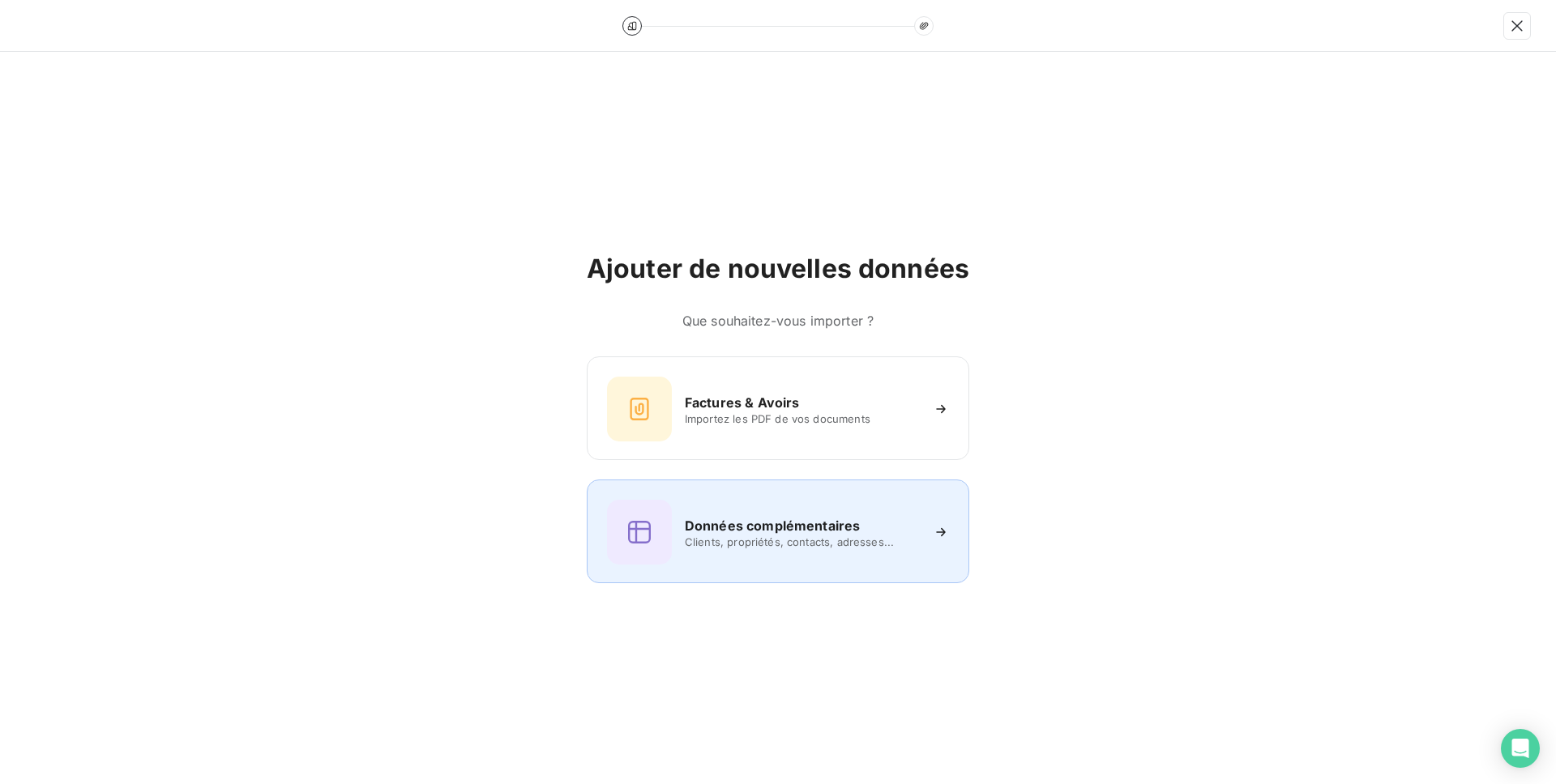
click at [700, 581] on div "Données complémentaires Clients, propriétés, contacts, adresses..." at bounding box center [778, 531] width 382 height 103
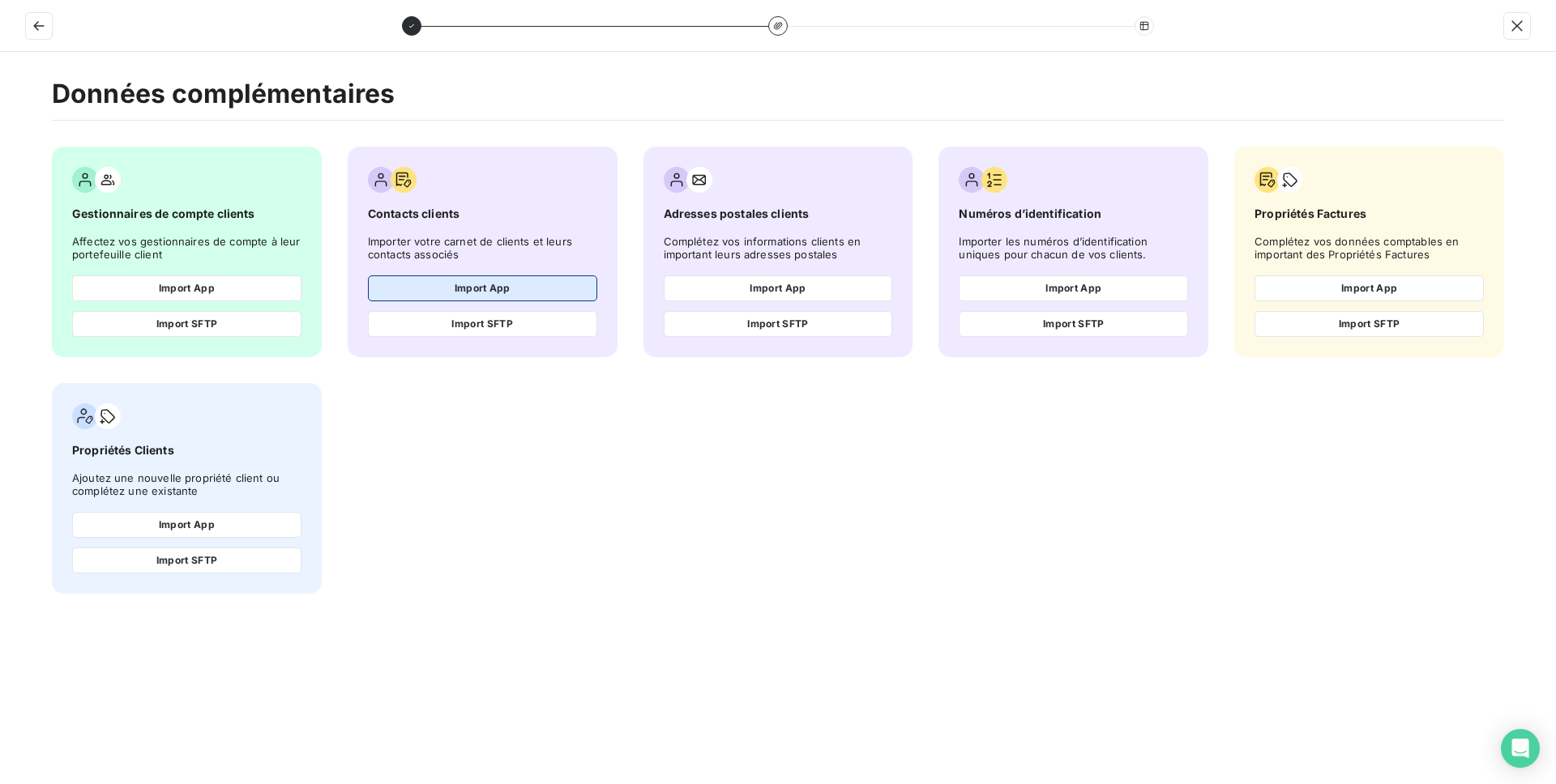
click at [485, 295] on button "Import App" at bounding box center [483, 288] width 229 height 26
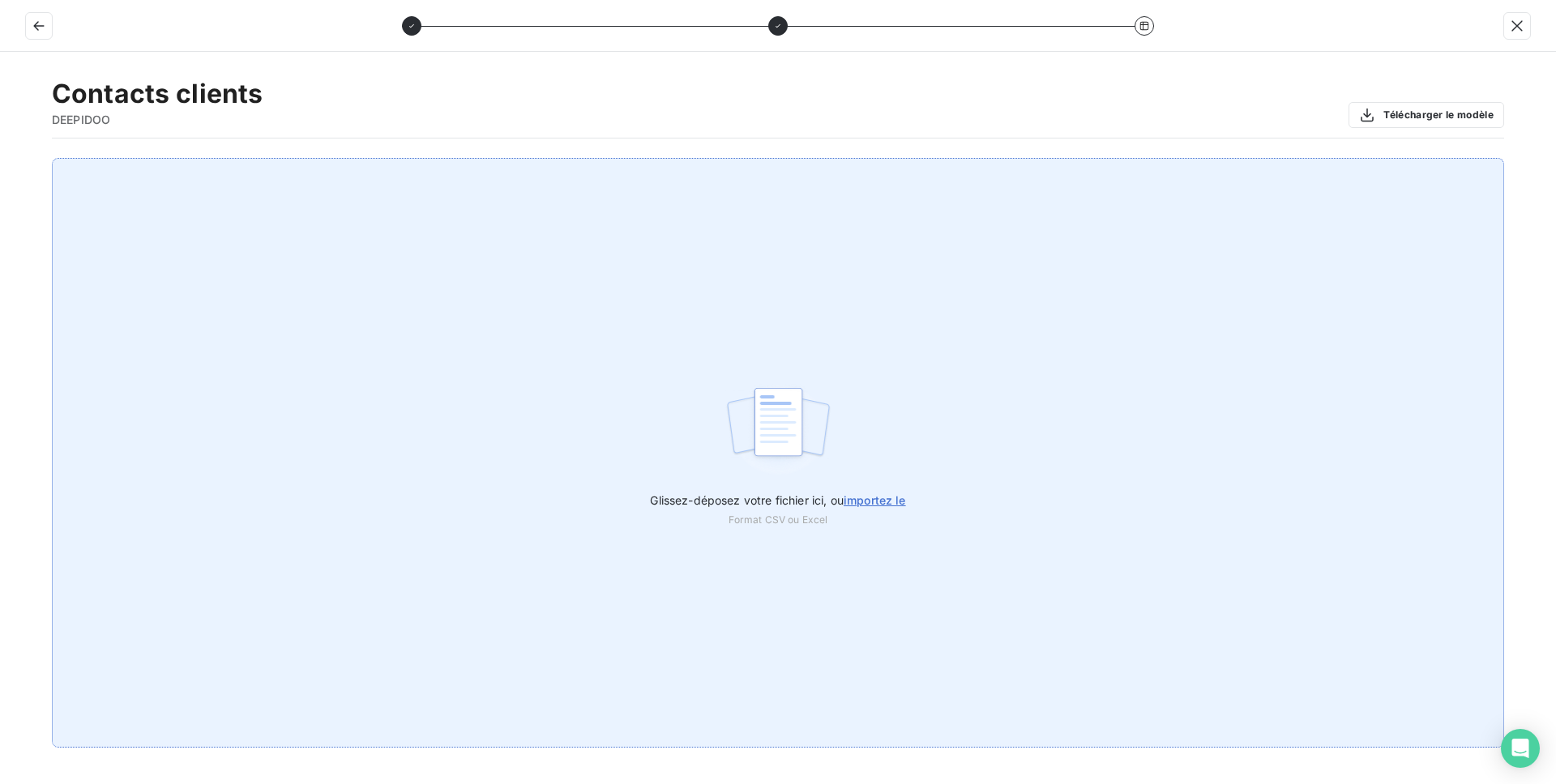
click at [546, 276] on div "Glissez-déposez votre fichier ici, ou importez le Format CSV ou Excel" at bounding box center [778, 453] width 1453 height 590
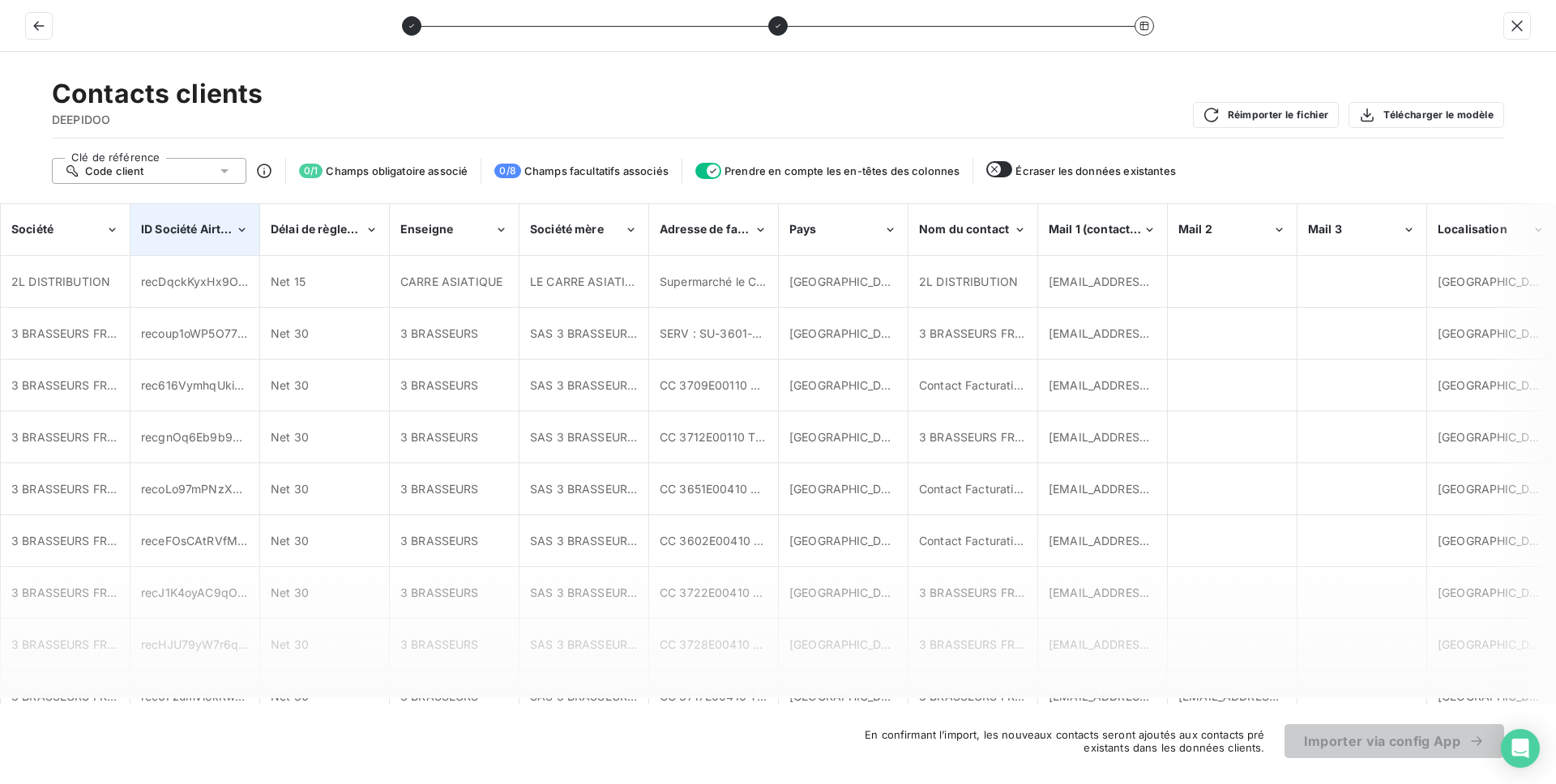
click at [191, 250] on div "ID Société Airtable" at bounding box center [194, 229] width 127 height 50
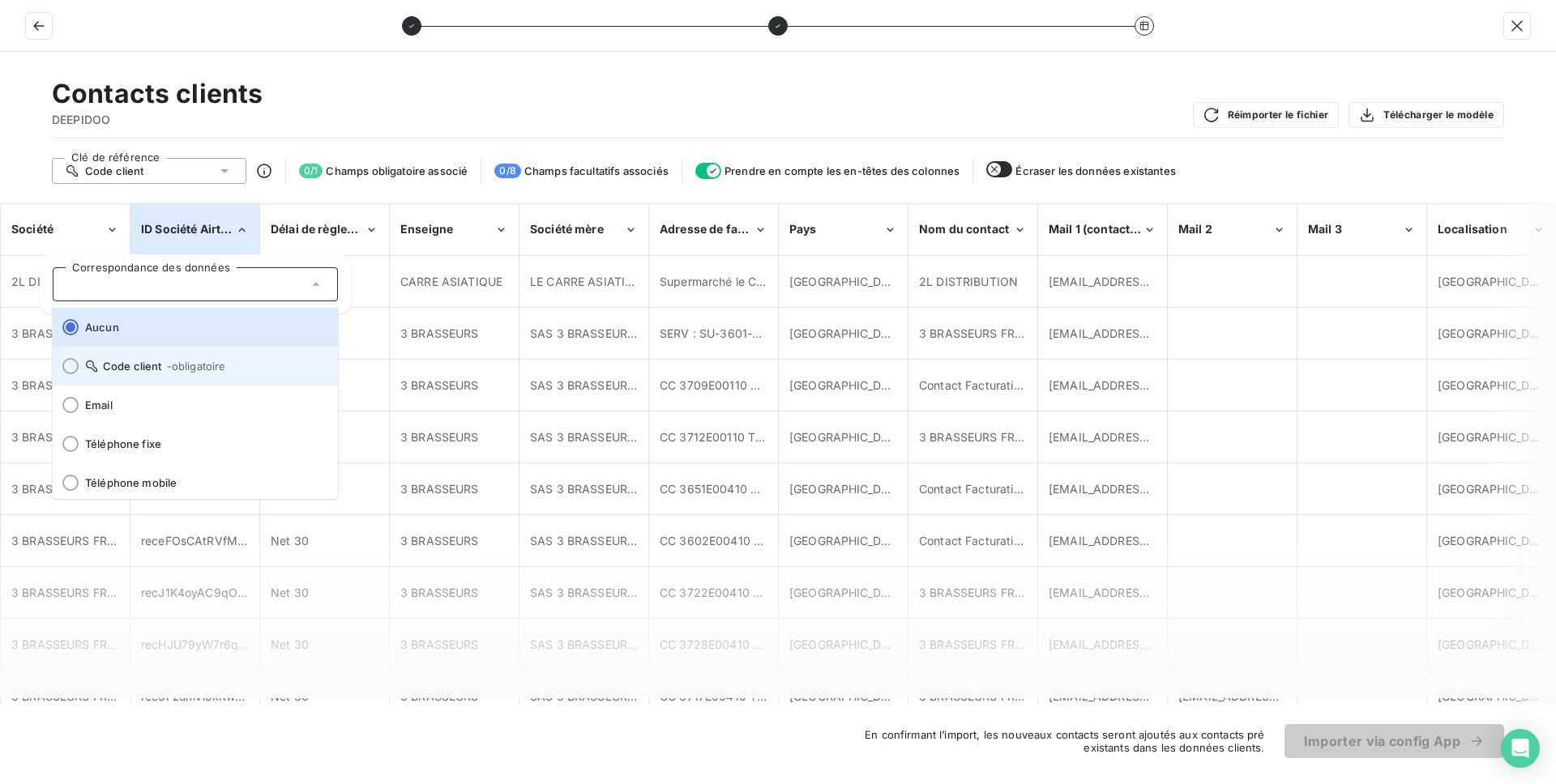
click at [171, 366] on span "- obligatoire" at bounding box center [197, 366] width 59 height 13
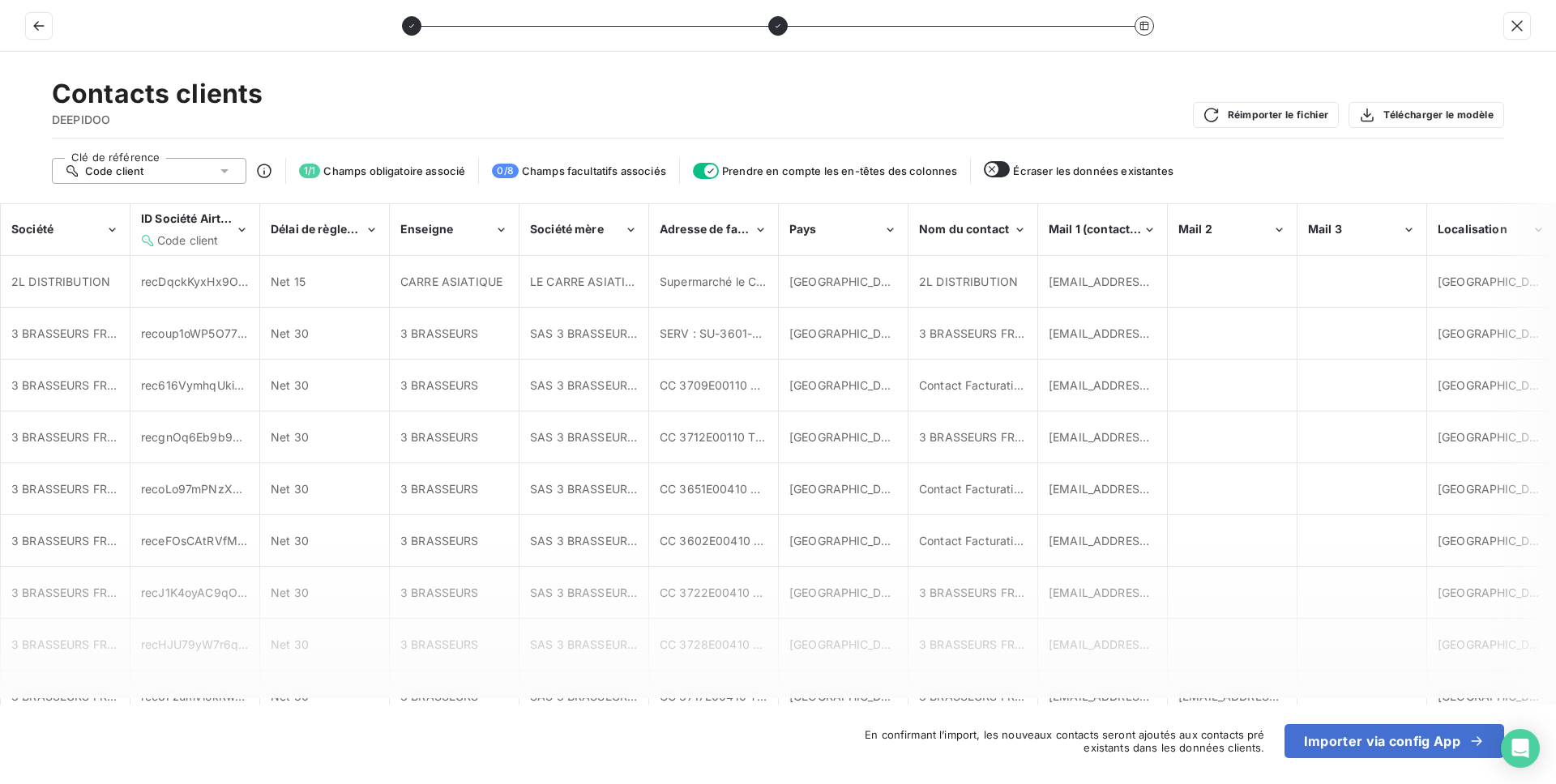
scroll to position [0, 1]
click at [1100, 229] on span "Mail 1 (contact facturation)" at bounding box center [1124, 229] width 151 height 13
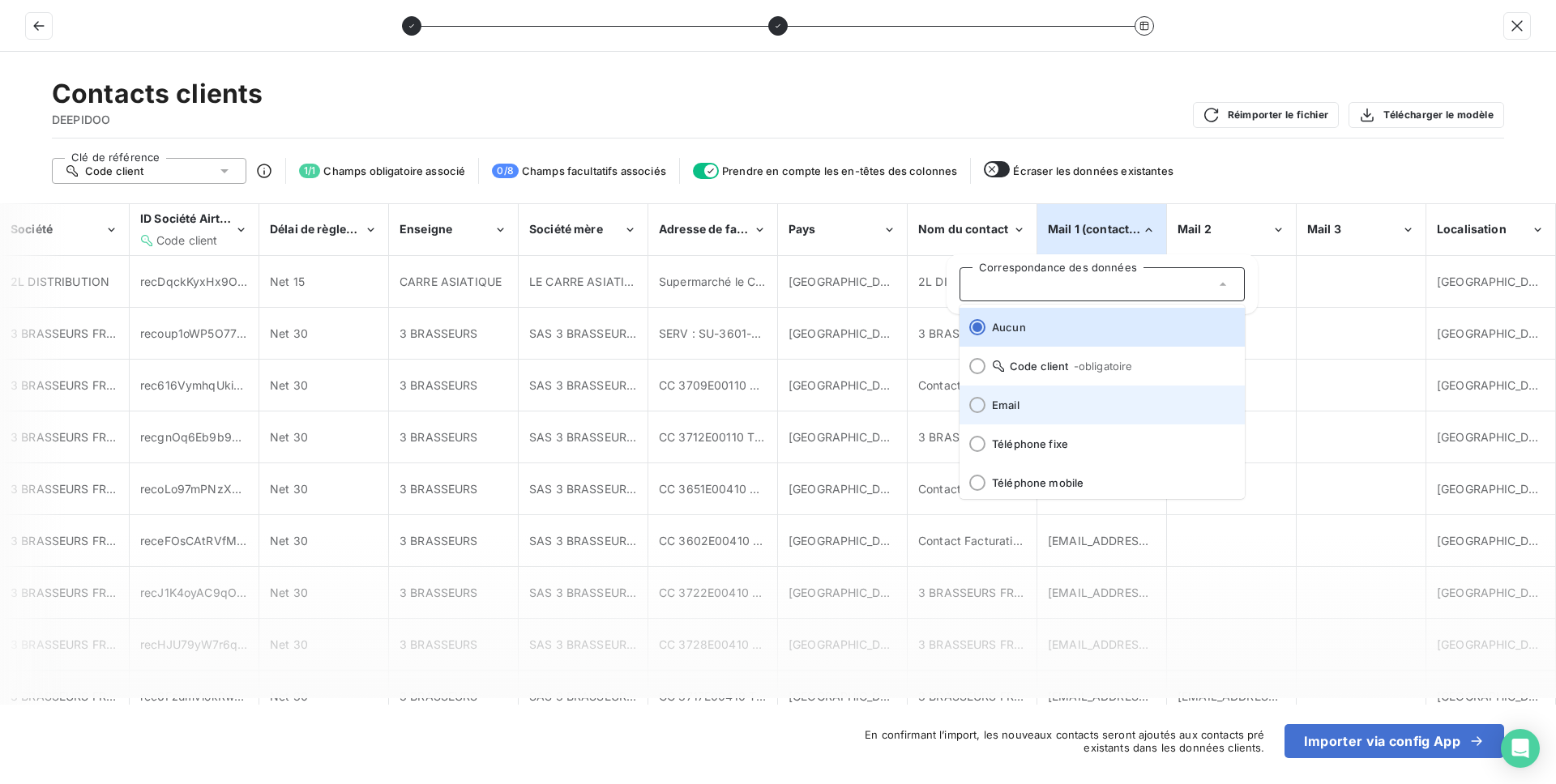
click at [1052, 398] on span "Email" at bounding box center [1111, 404] width 240 height 13
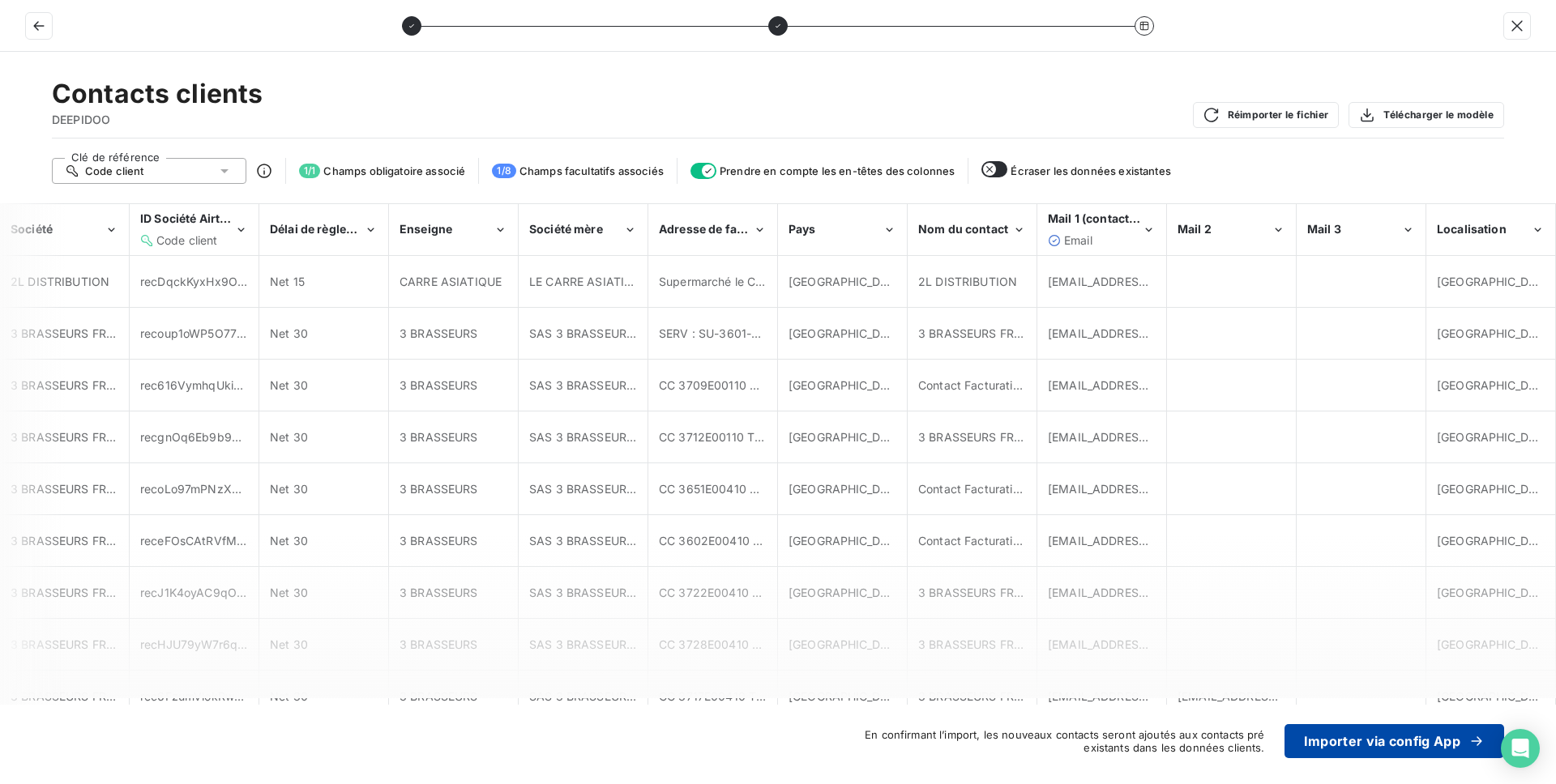
click at [1329, 734] on button "Importer via config App" at bounding box center [1394, 741] width 219 height 34
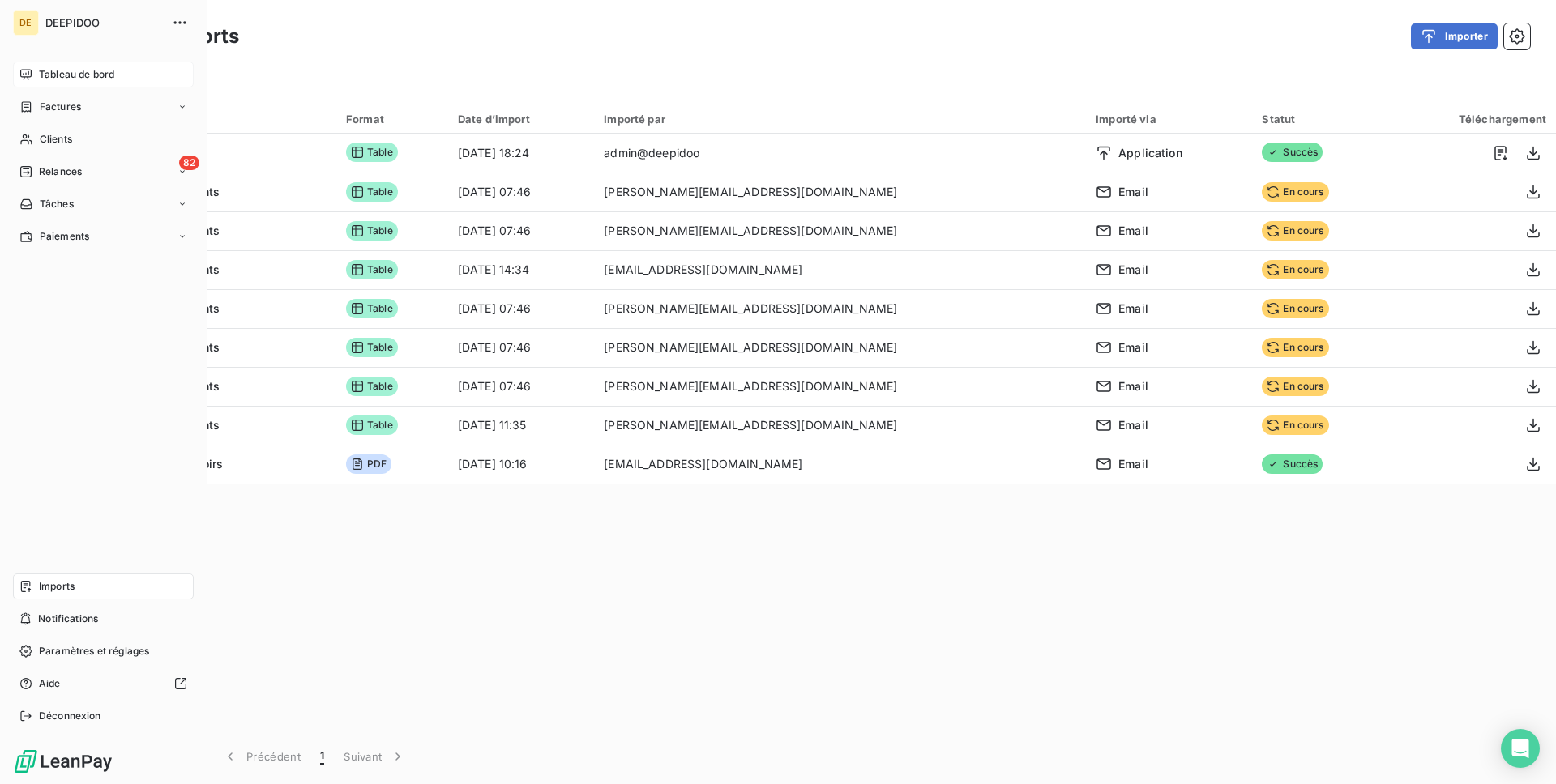
click at [82, 70] on span "Tableau de bord" at bounding box center [76, 74] width 76 height 14
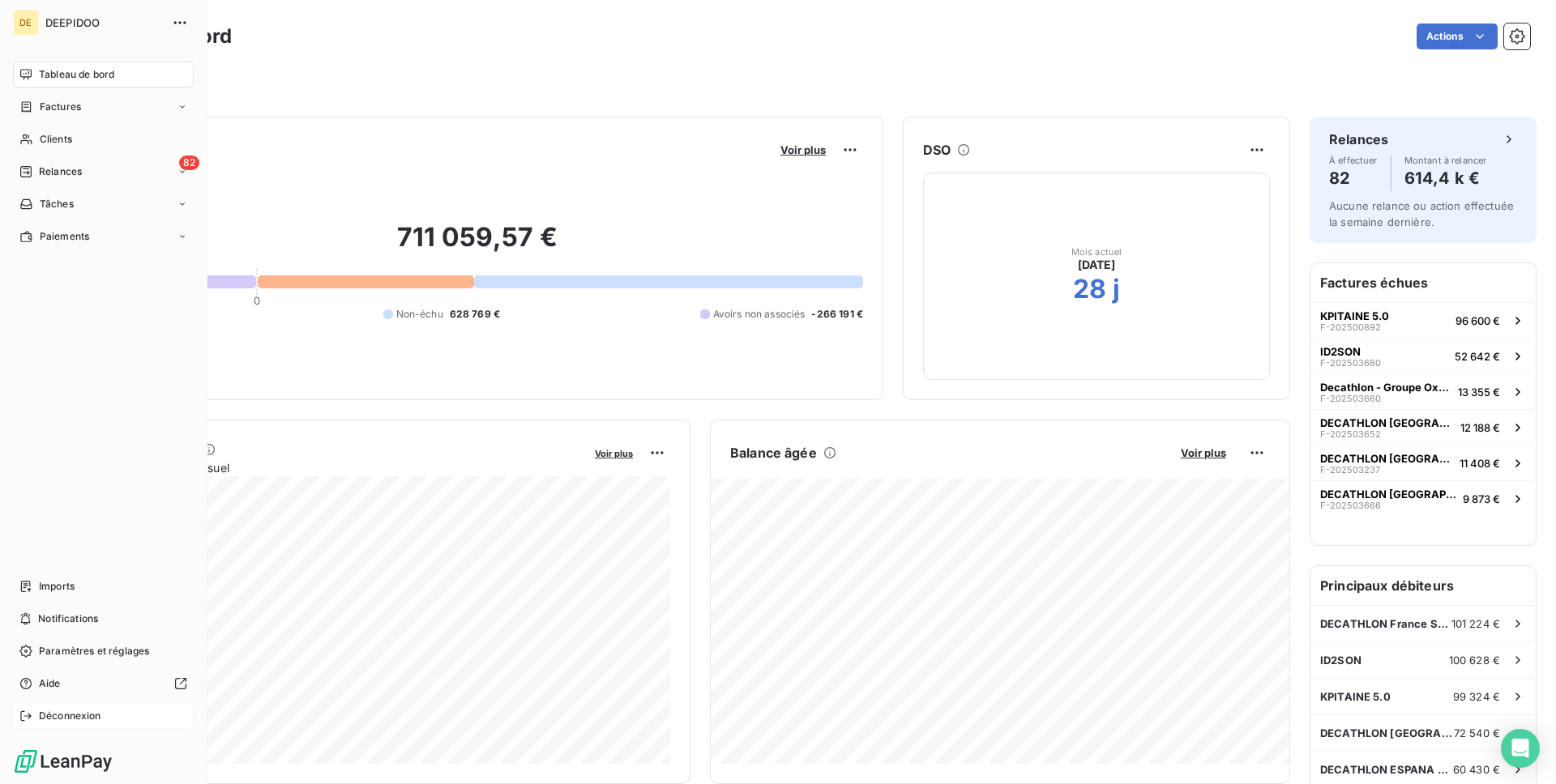
click at [87, 707] on div "Déconnexion" at bounding box center [103, 716] width 181 height 26
